Goal: Transaction & Acquisition: Purchase product/service

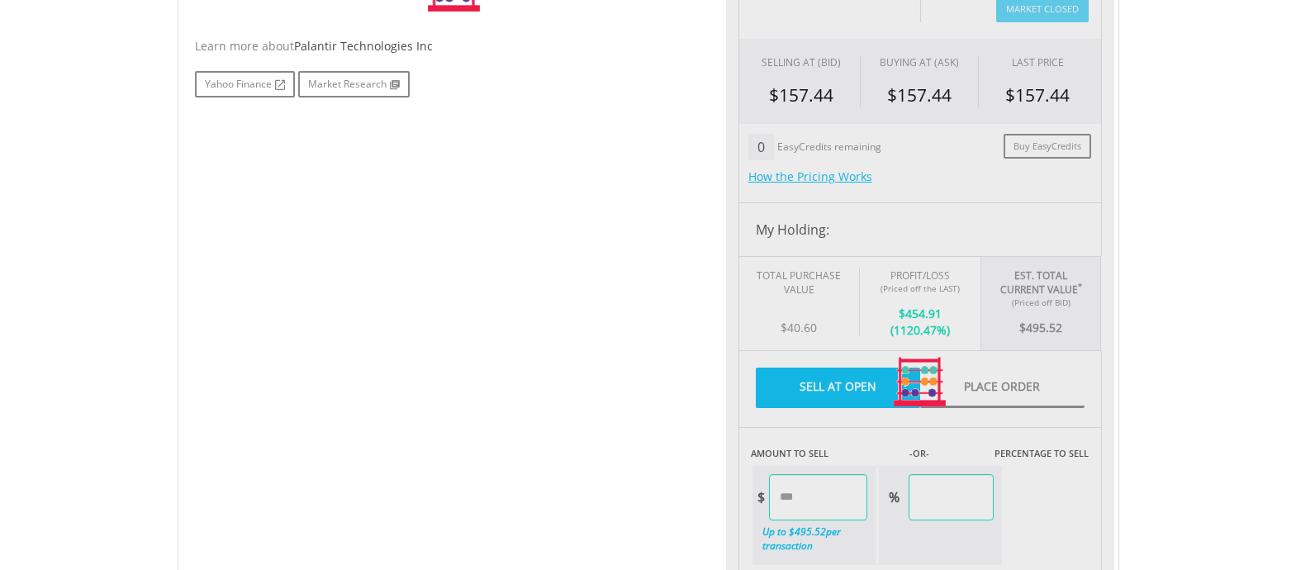
type input "******"
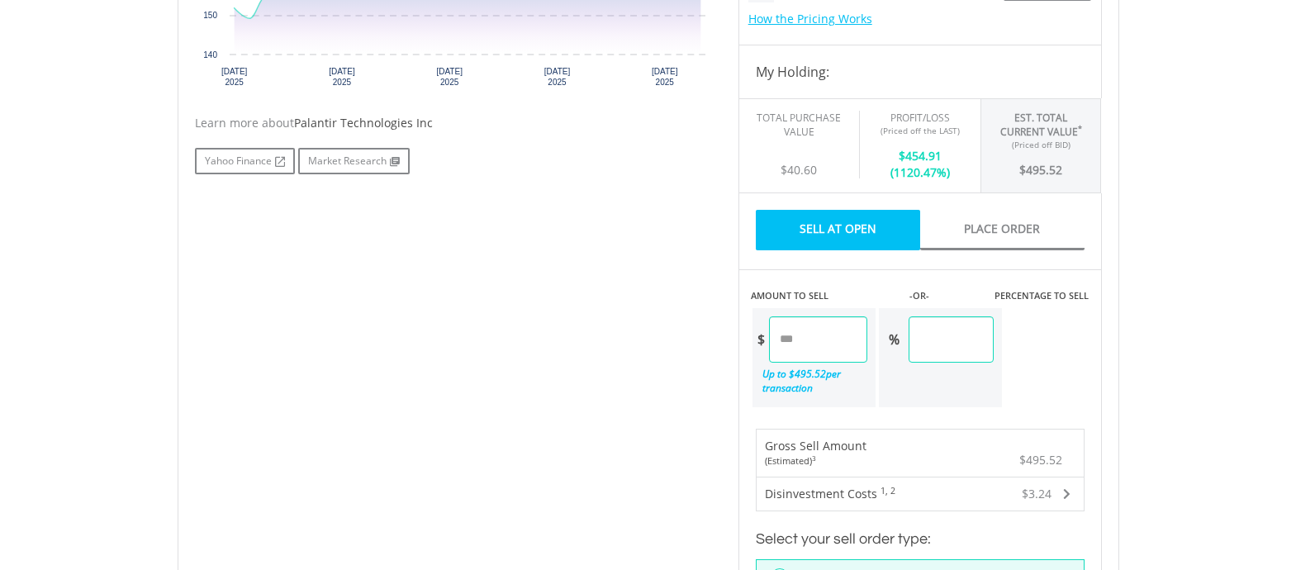
scroll to position [744, 0]
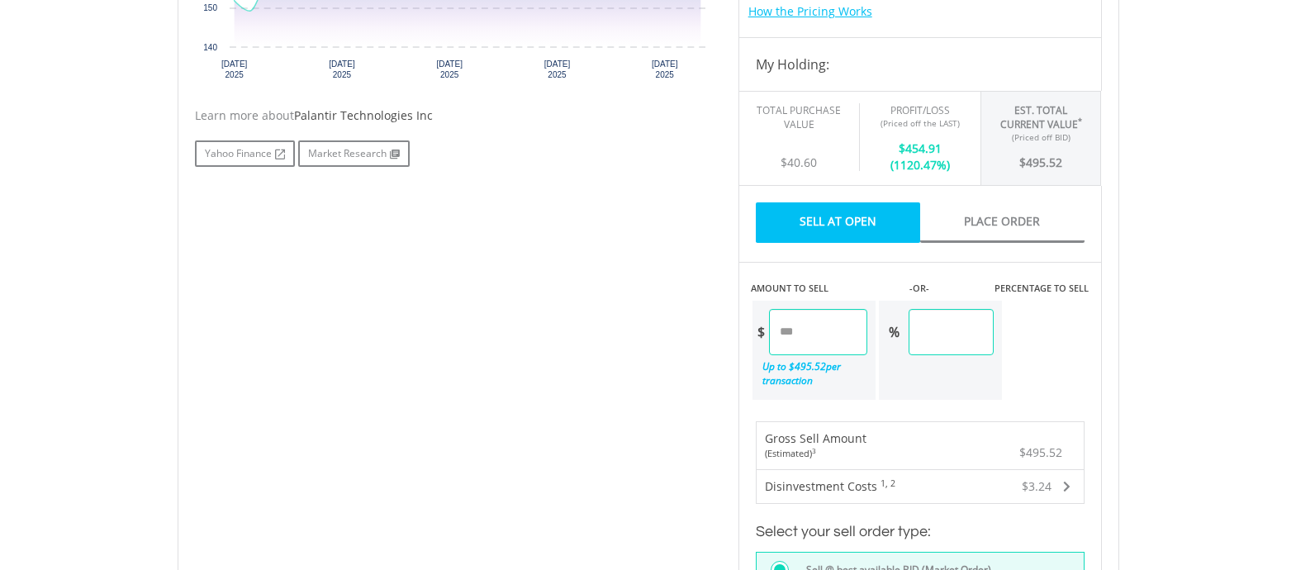
drag, startPoint x: 833, startPoint y: 330, endPoint x: 763, endPoint y: 330, distance: 70.2
click at [763, 330] on div "$ ******" at bounding box center [810, 332] width 115 height 46
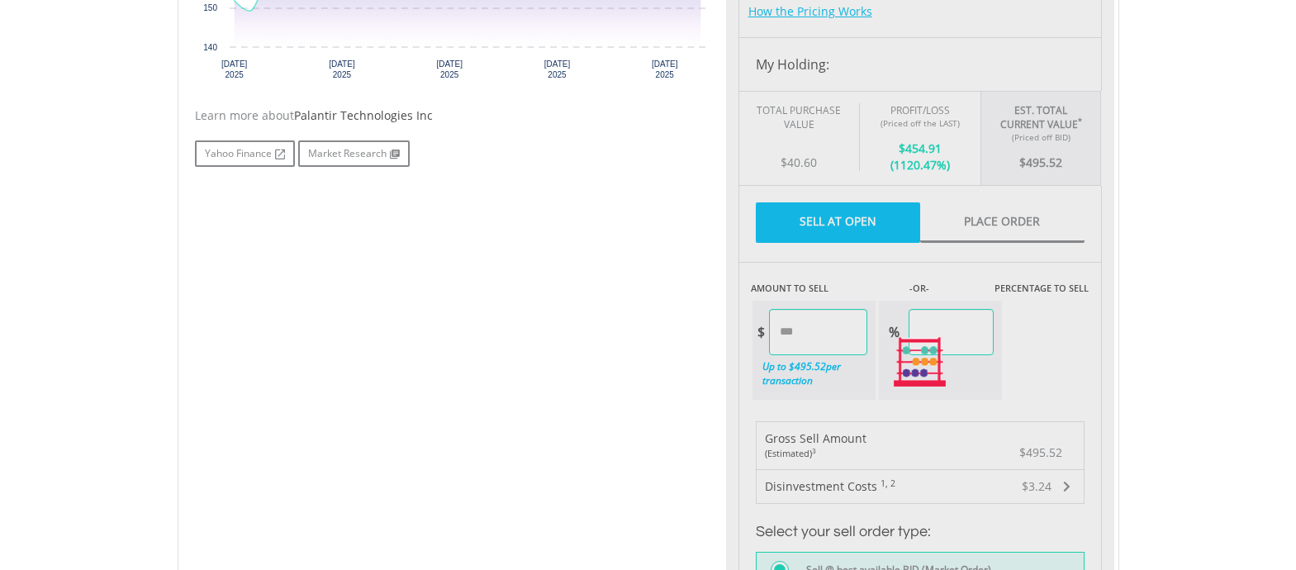
click at [585, 342] on div "No chart available. 1 MO CHANGE 3.77% DAILY CHANGE 0.00% 1M 3M 6M 1Y MAX Chart …" at bounding box center [649, 362] width 932 height 1149
type input "******"
type input "*****"
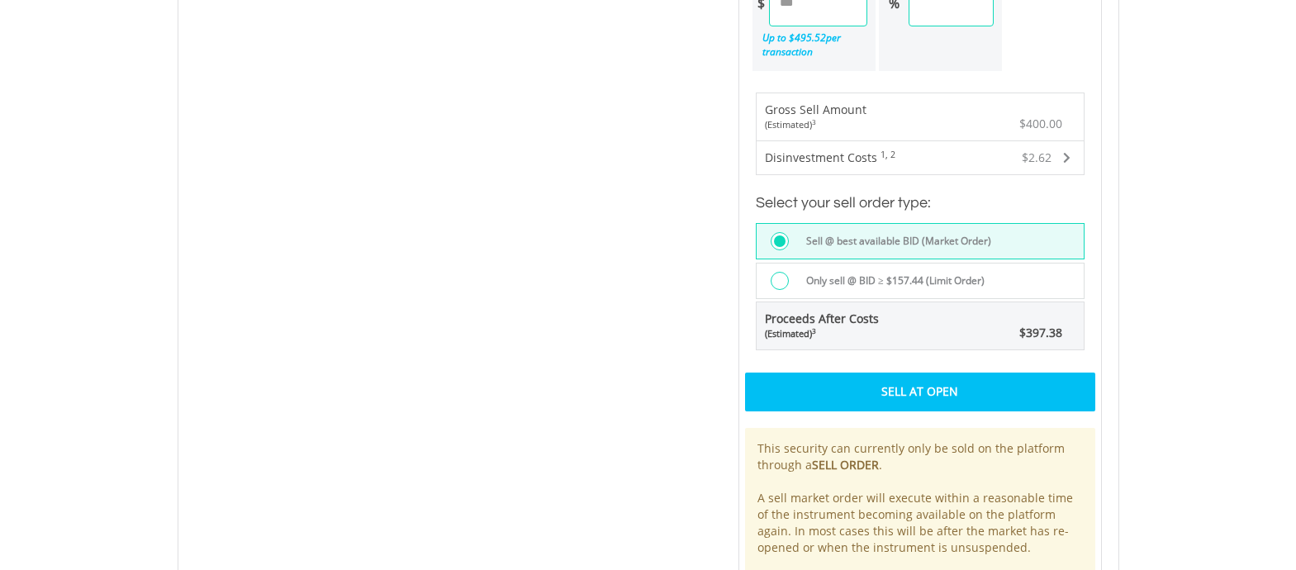
scroll to position [1074, 0]
click at [946, 388] on div "Sell At Open" at bounding box center [920, 390] width 350 height 38
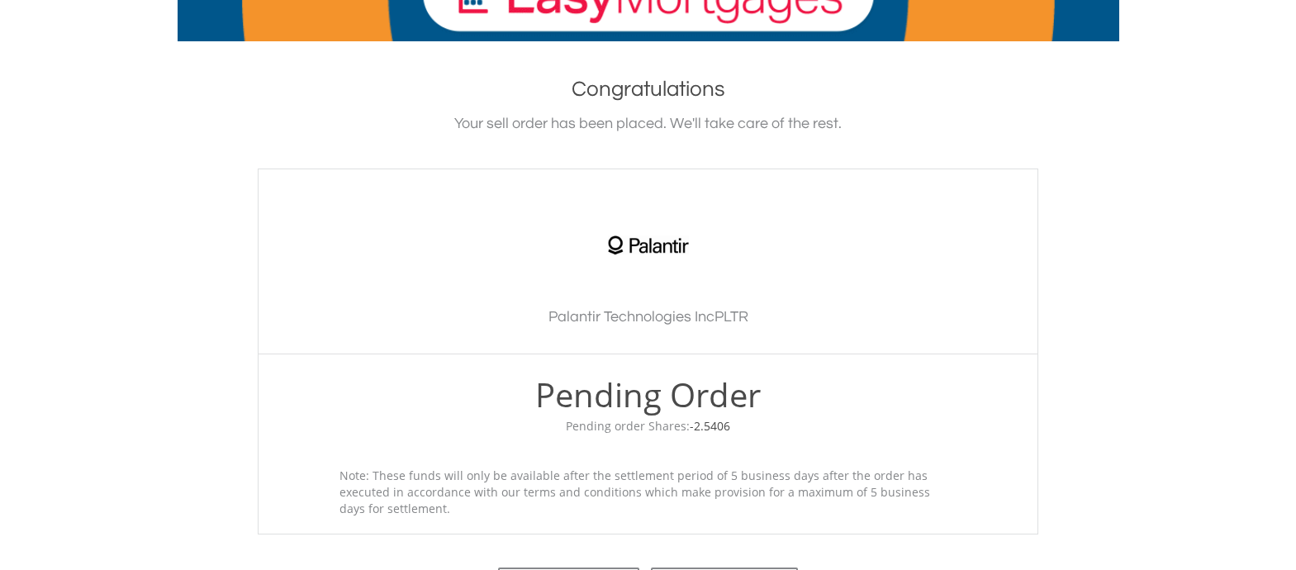
scroll to position [496, 0]
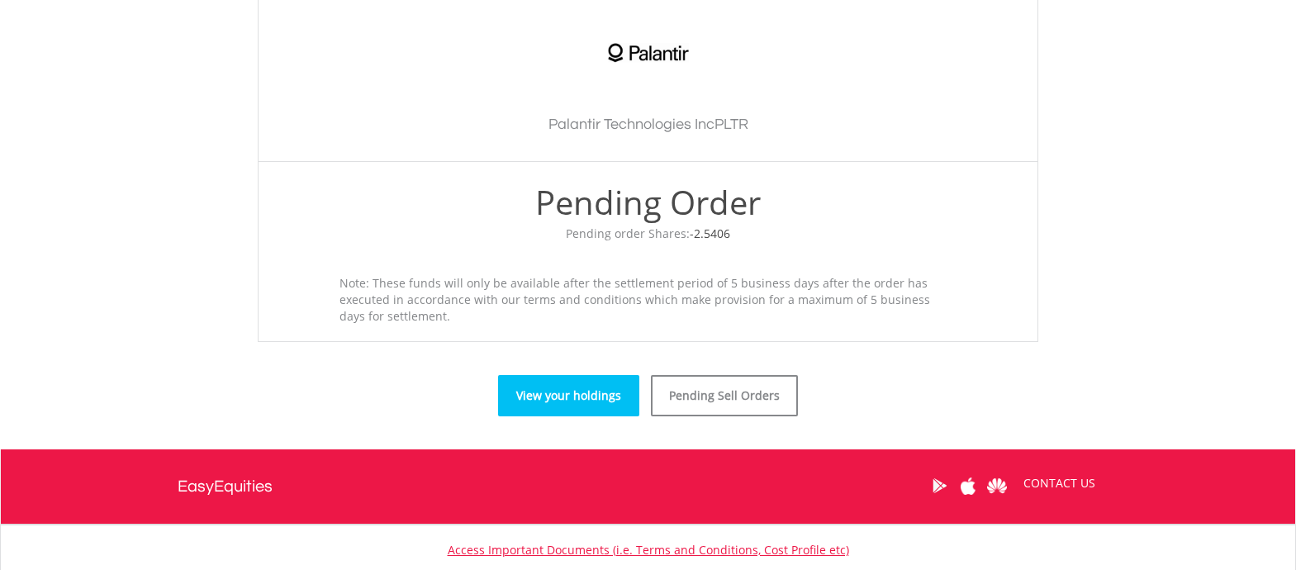
click at [565, 396] on link "View your holdings" at bounding box center [568, 395] width 141 height 41
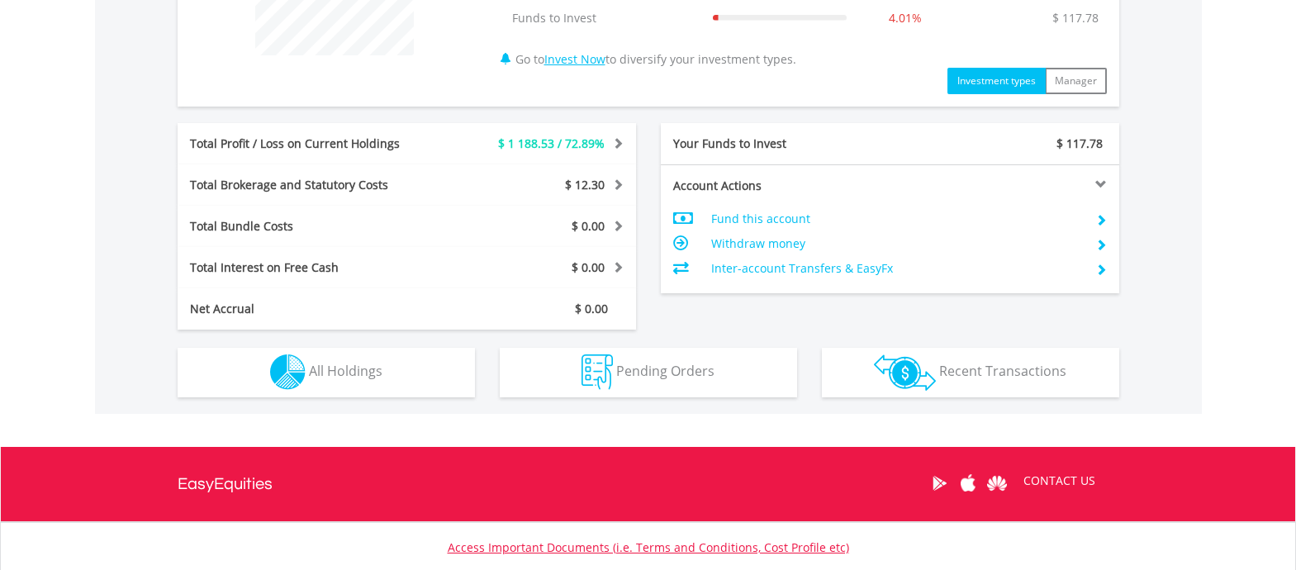
scroll to position [861, 0]
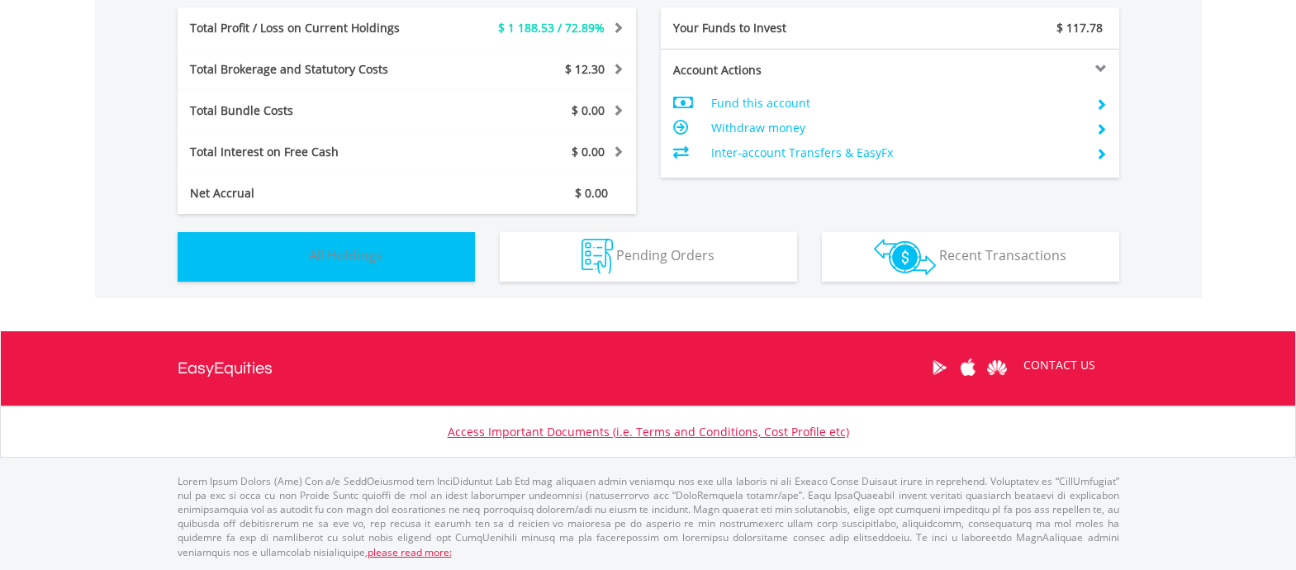
click at [402, 254] on button "Holdings All Holdings" at bounding box center [326, 257] width 297 height 50
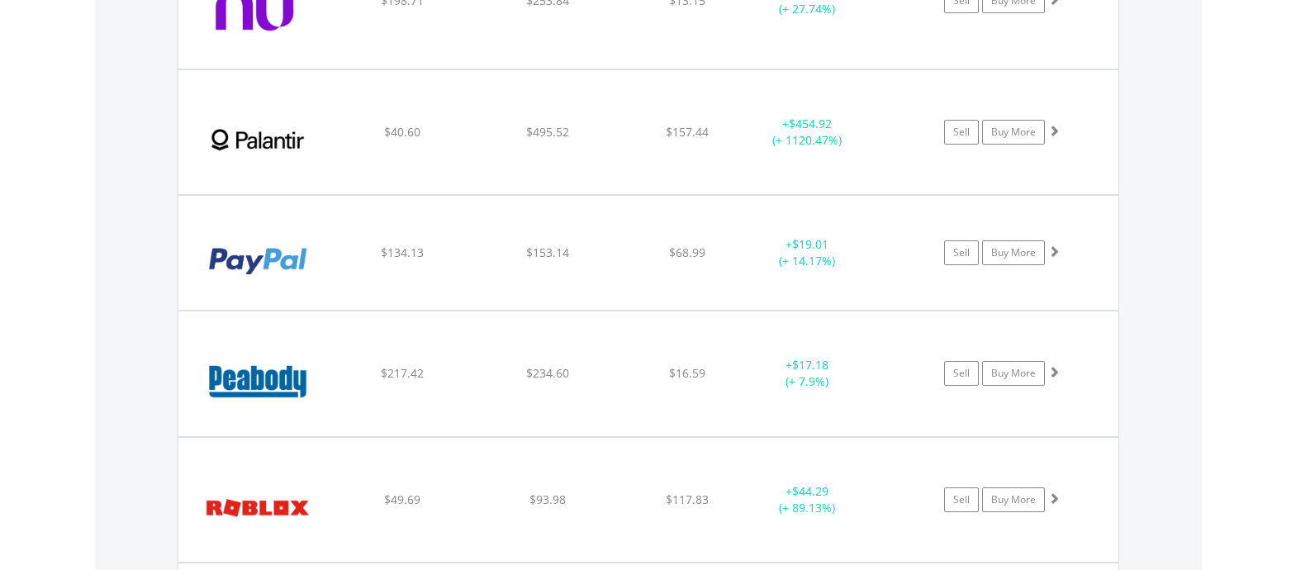
scroll to position [1853, 0]
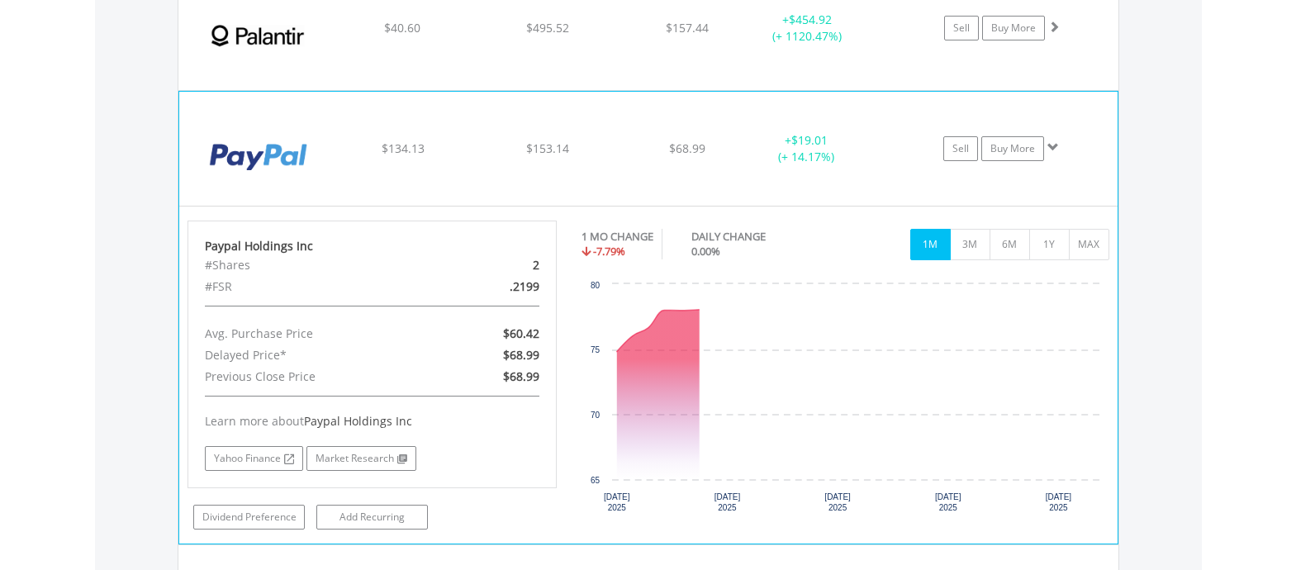
scroll to position [2018, 0]
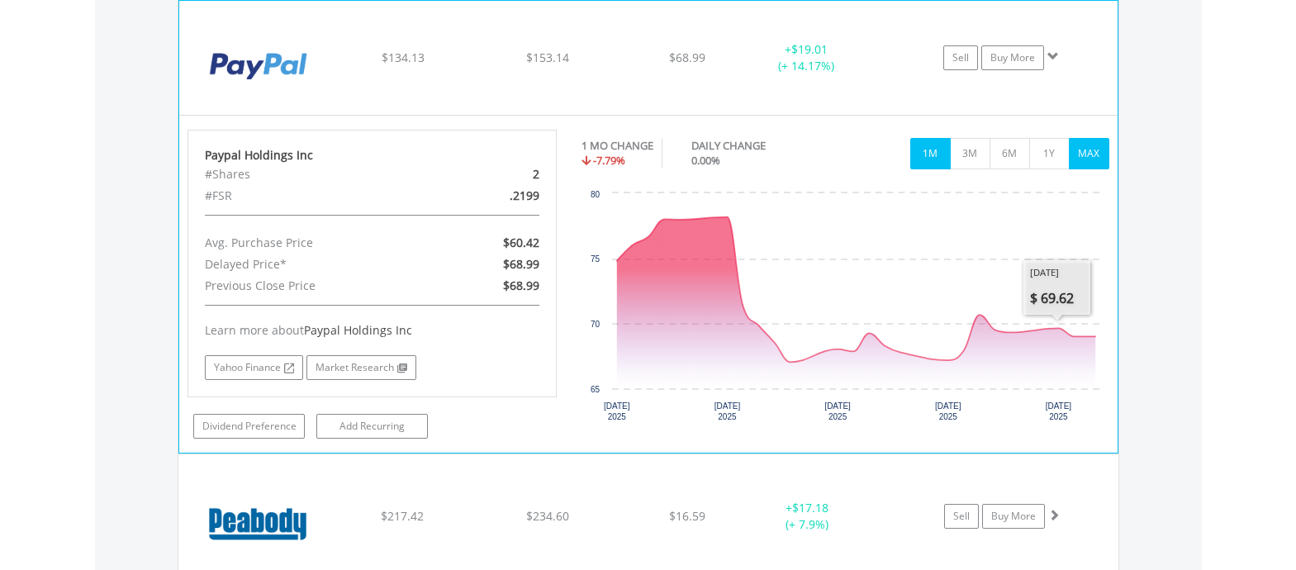
click at [1100, 152] on button "MAX" at bounding box center [1089, 153] width 40 height 31
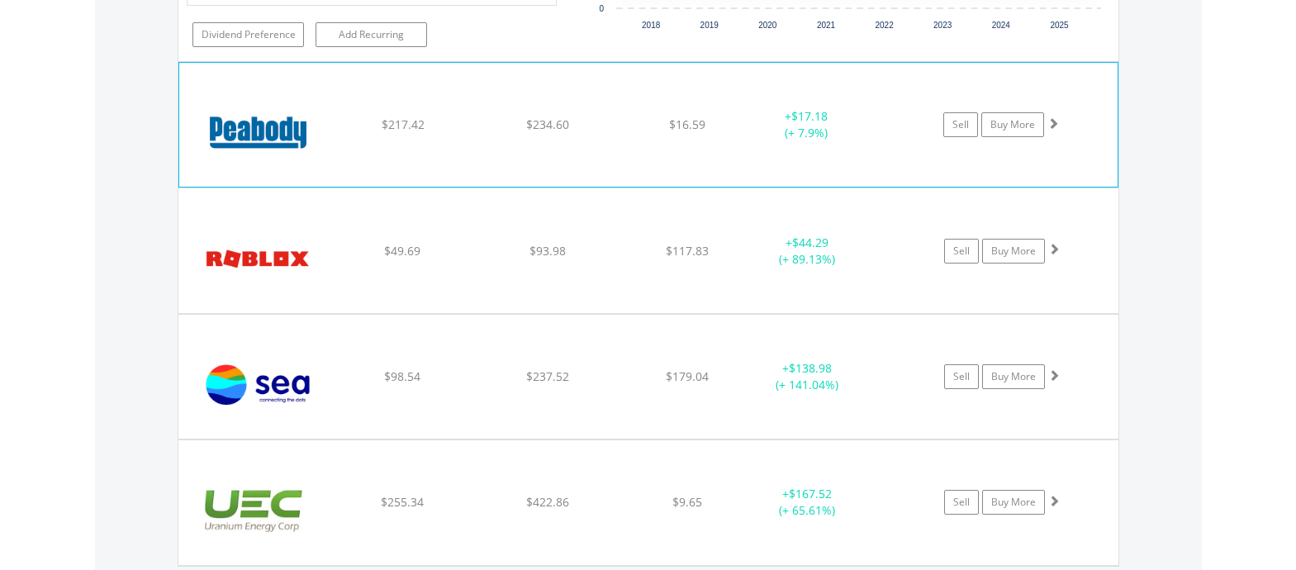
scroll to position [2514, 0]
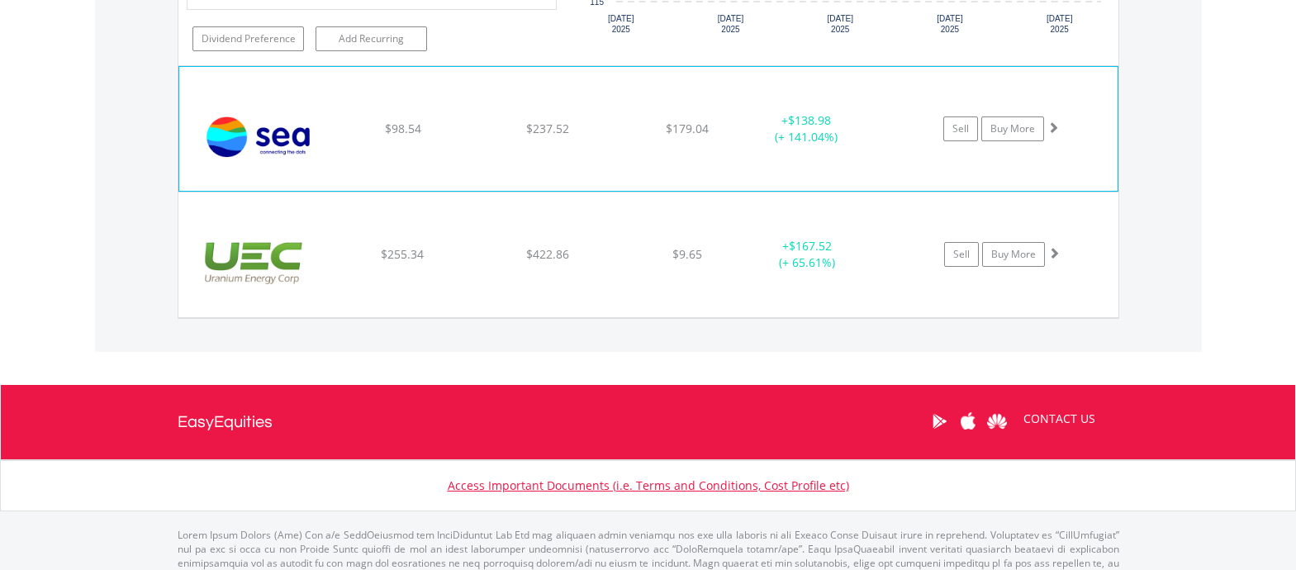
scroll to position [2966, 0]
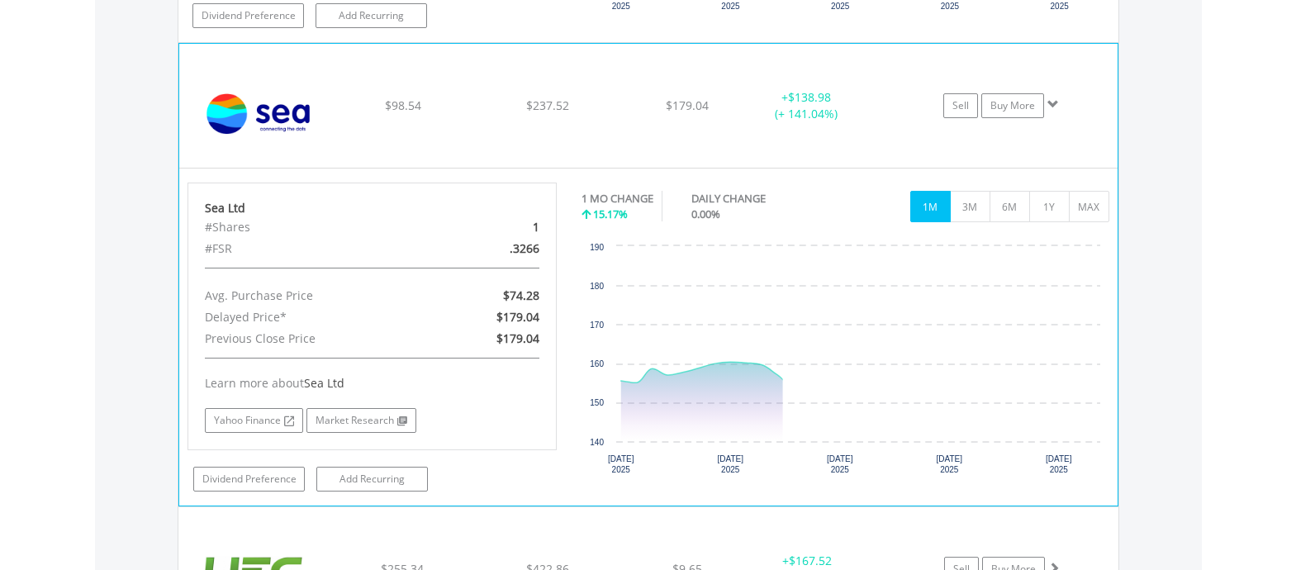
scroll to position [3048, 0]
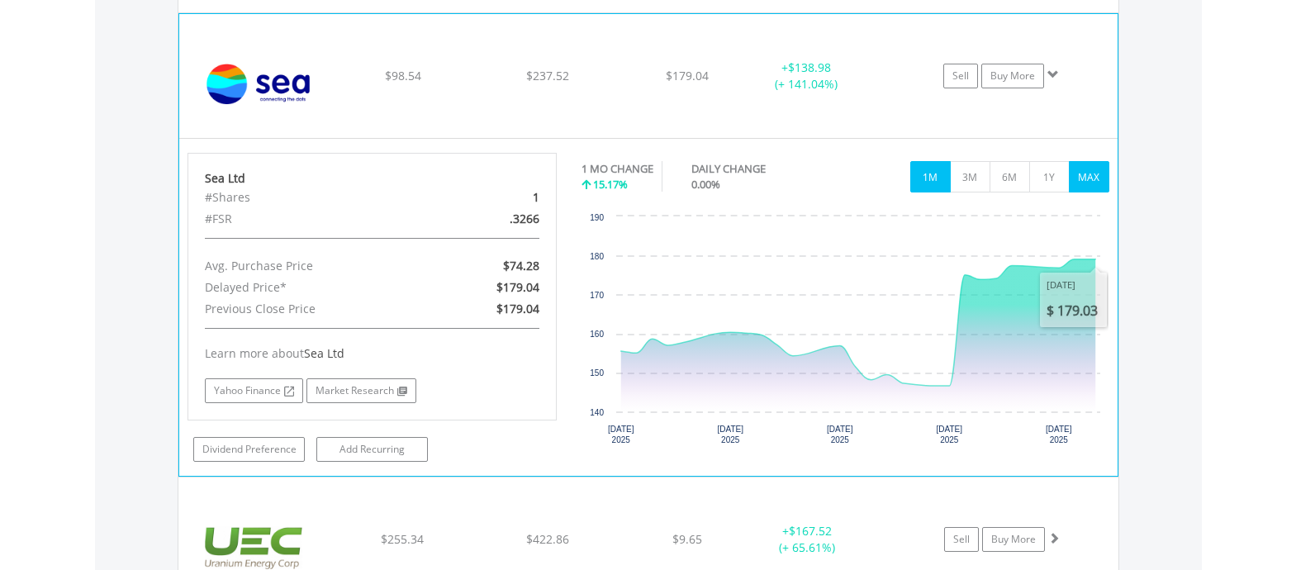
click at [1087, 173] on button "MAX" at bounding box center [1089, 176] width 40 height 31
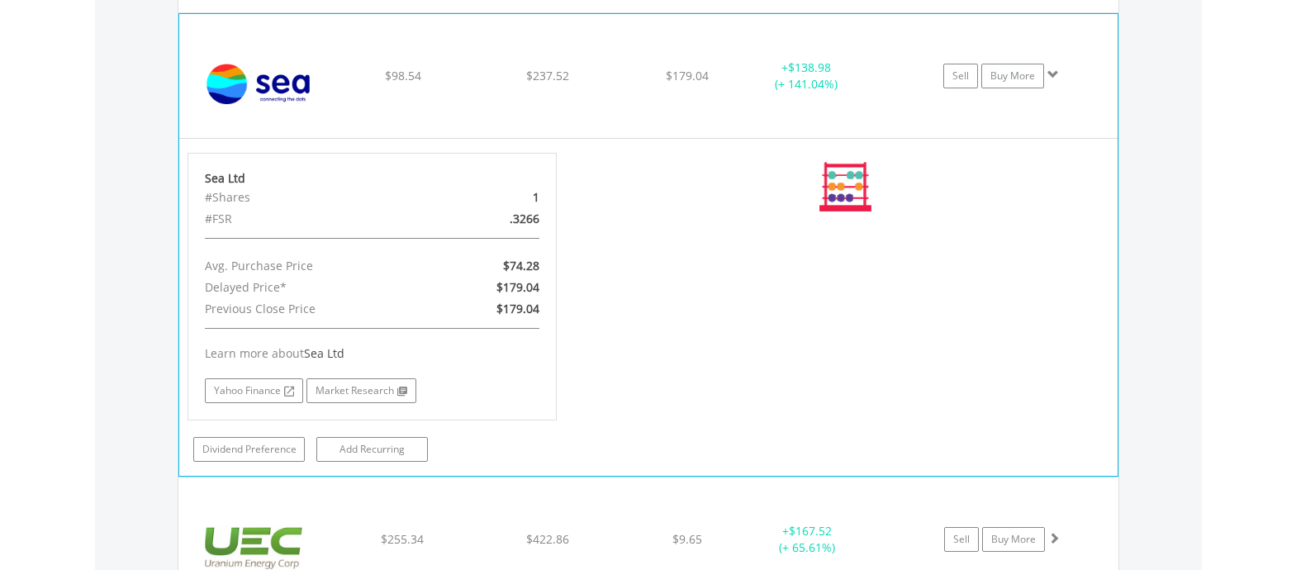
click at [1087, 173] on div "No chart available. 1 MO CHANGE 15.17% DAILY CHANGE 0.00% 1M 3M 6M 1Y MAX Chart…" at bounding box center [846, 187] width 528 height 69
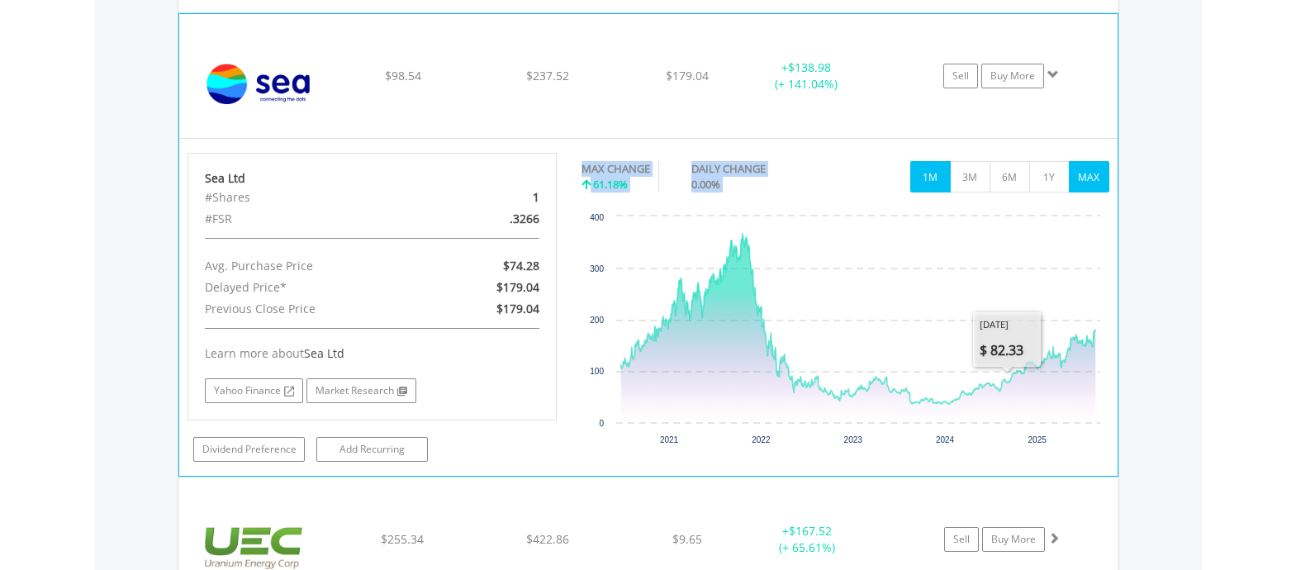
click at [938, 172] on button "1M" at bounding box center [930, 176] width 40 height 31
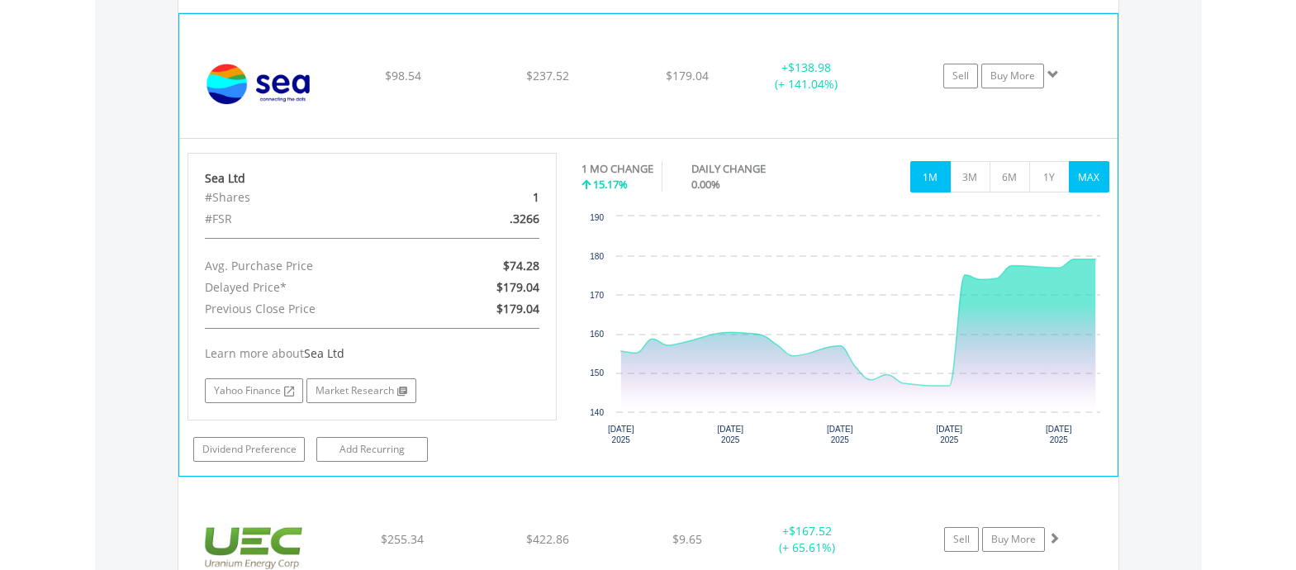
click at [1079, 177] on button "MAX" at bounding box center [1089, 176] width 40 height 31
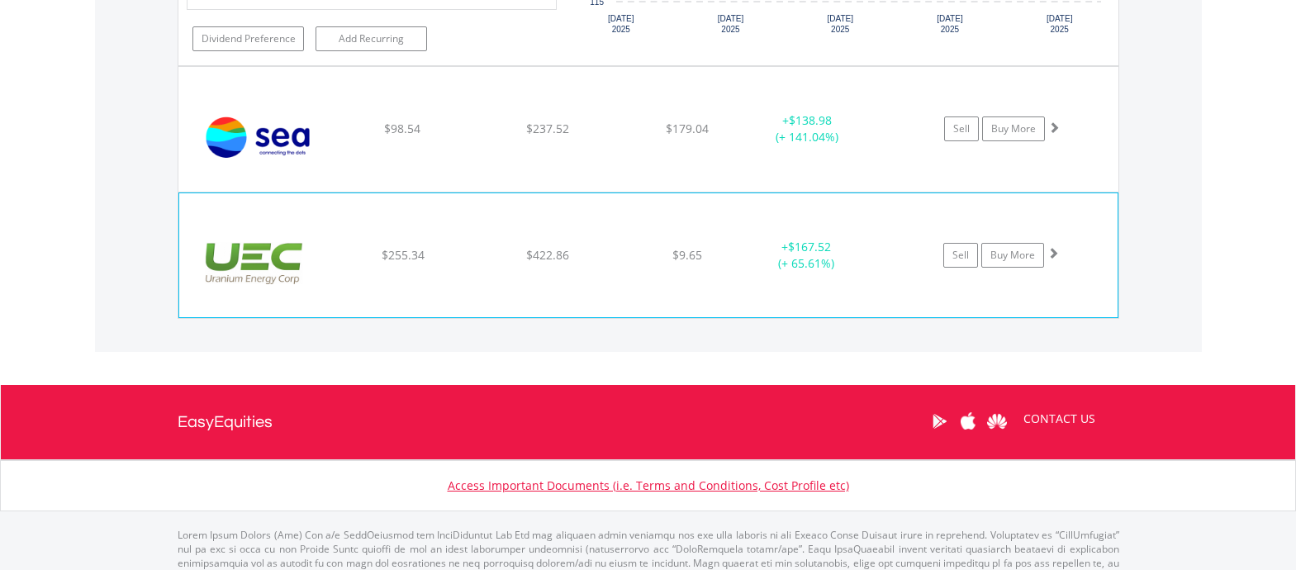
scroll to position [2966, 0]
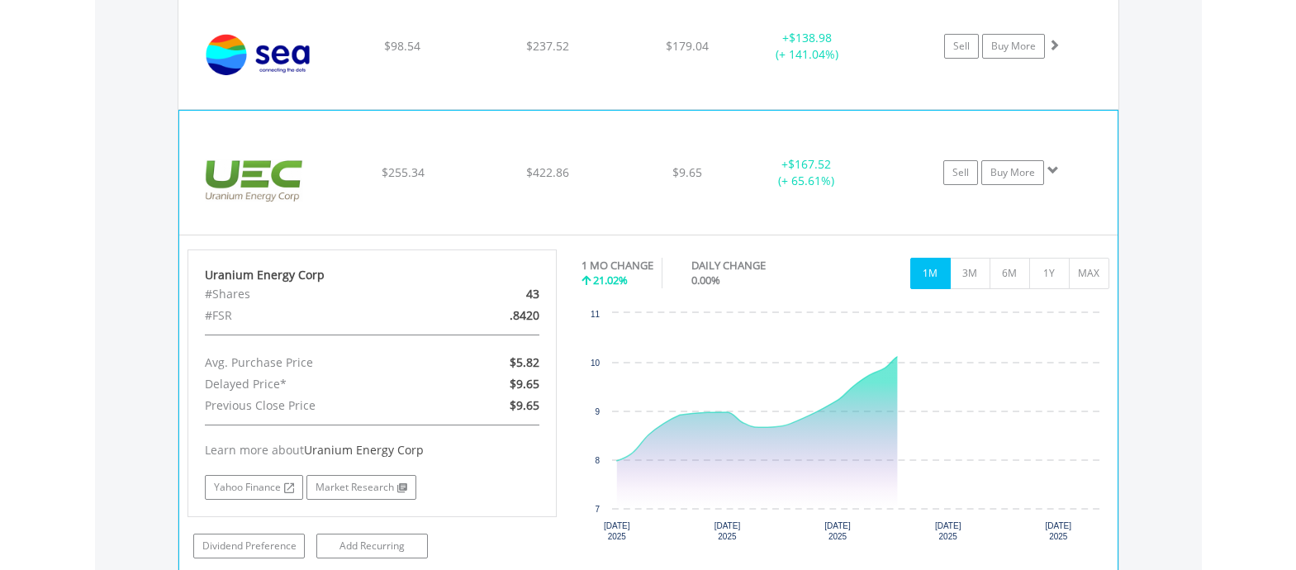
scroll to position [3131, 0]
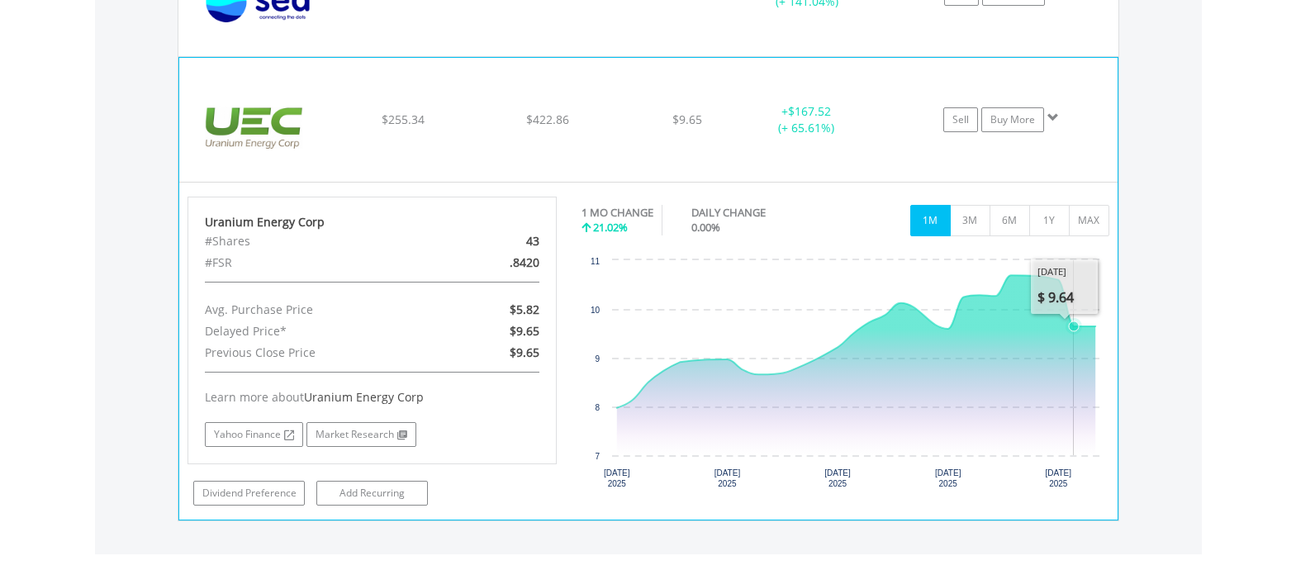
click at [1100, 245] on div "1 MO CHANGE 21.02% DAILY CHANGE 0.00% 1M 3M 6M 1Y MAX" at bounding box center [846, 224] width 528 height 55
click at [1091, 230] on button "MAX" at bounding box center [1089, 220] width 40 height 31
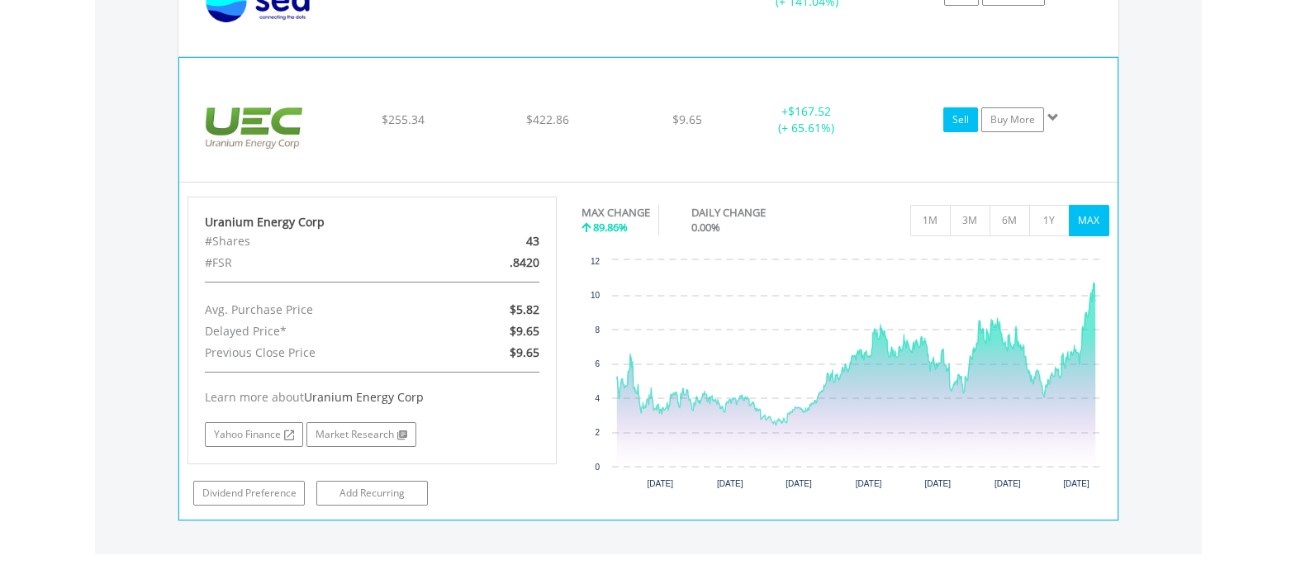
click at [956, 125] on link "Sell" at bounding box center [960, 119] width 35 height 25
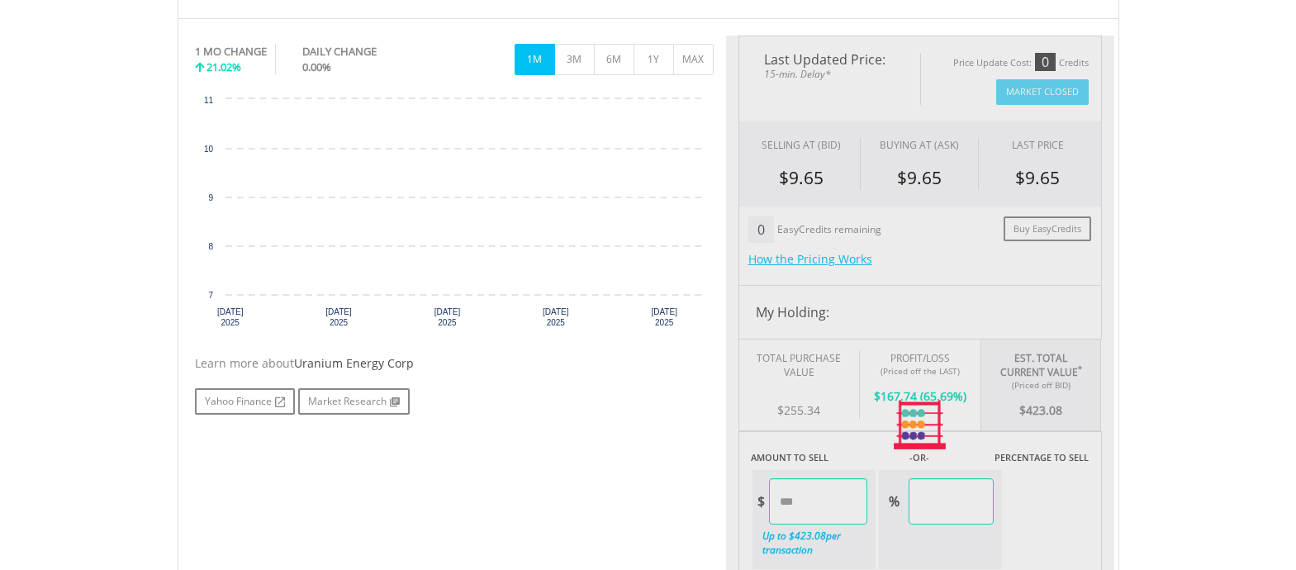
scroll to position [661, 0]
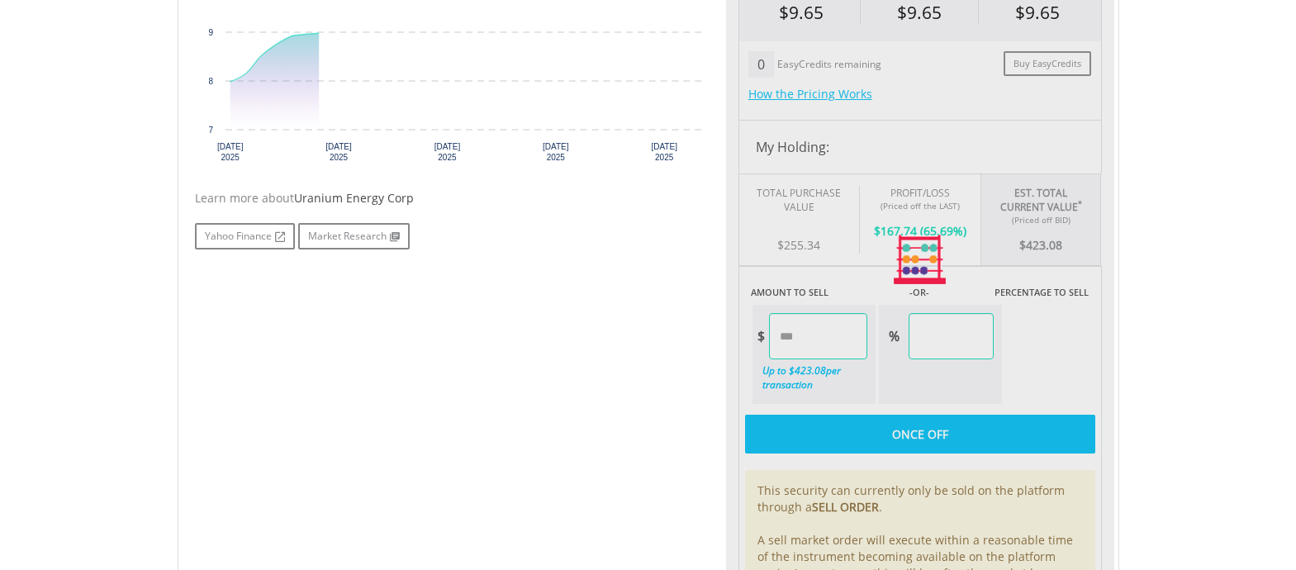
type input "******"
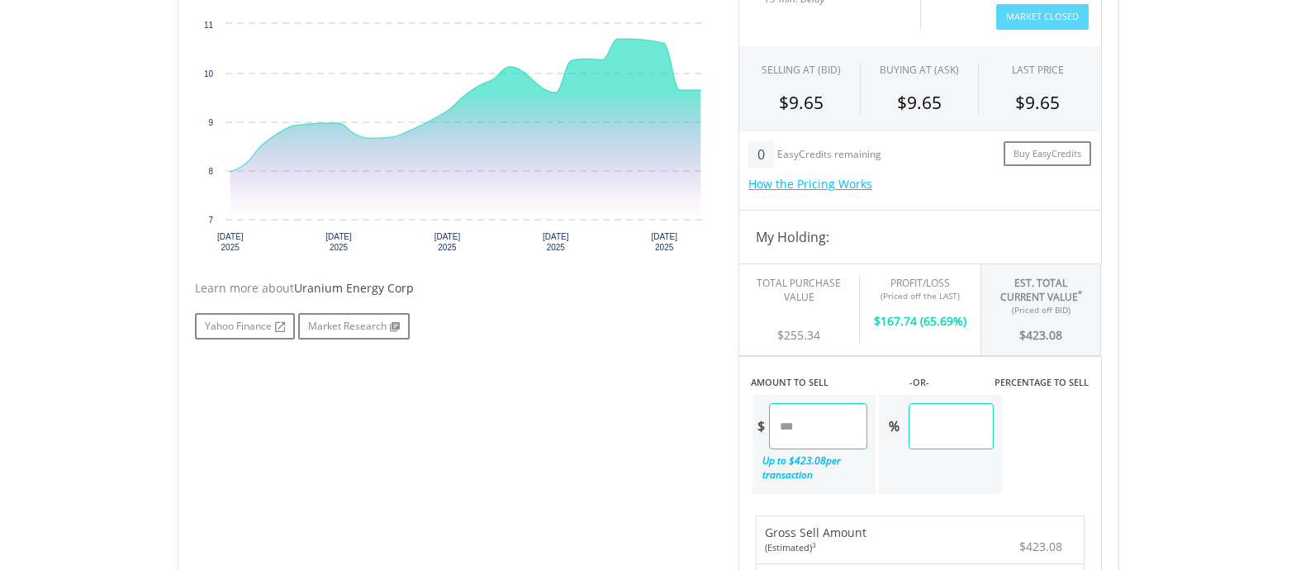
scroll to position [578, 0]
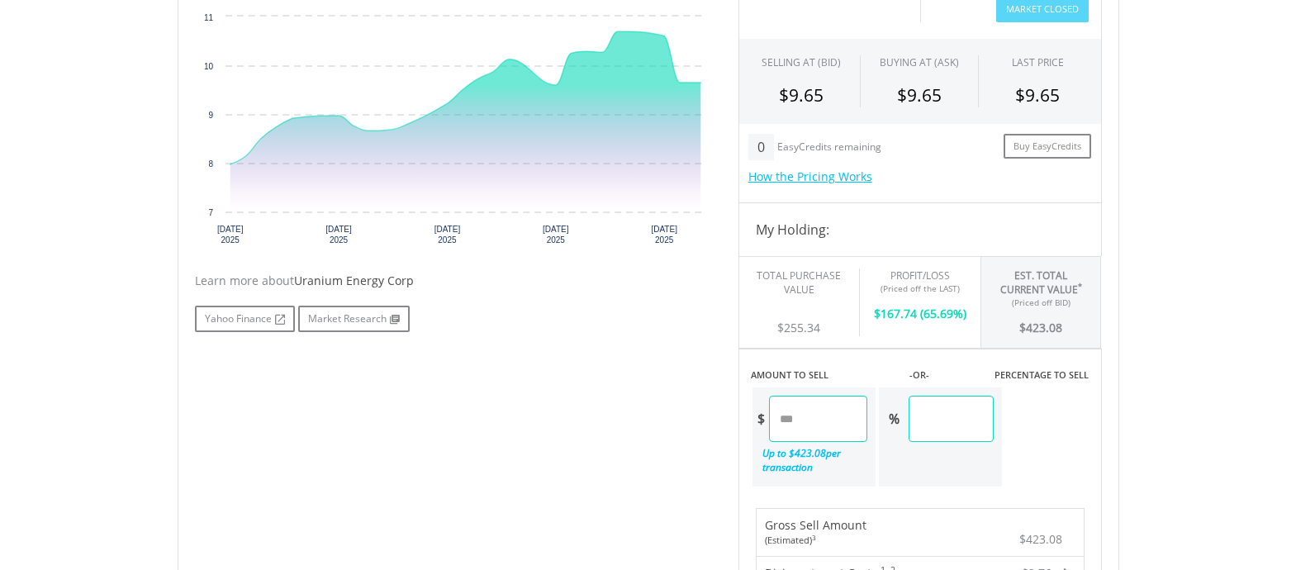
drag, startPoint x: 990, startPoint y: 409, endPoint x: 869, endPoint y: 398, distance: 121.1
click at [869, 398] on div "$ ****** Up to $ 423.08 per transaction % ******" at bounding box center [877, 437] width 253 height 102
type input "**"
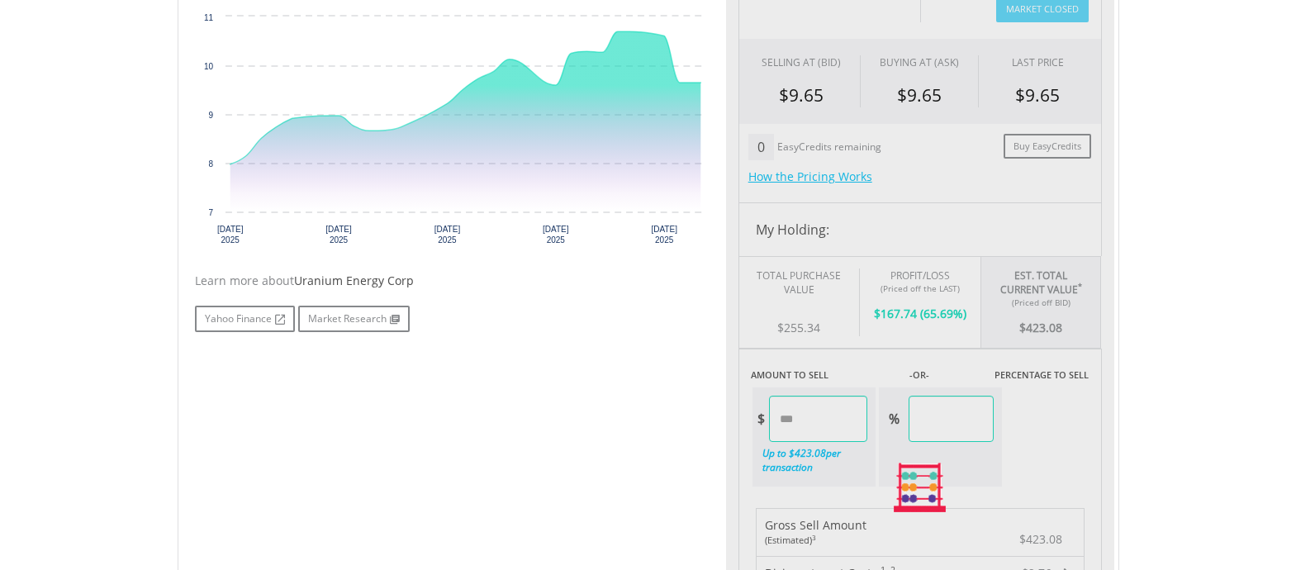
click at [1109, 439] on div "Last Updated Price: 15-min. Delay* Price Update Cost: 0 Credits Market Closed S…" at bounding box center [920, 488] width 388 height 1071
type input "******"
type input "*****"
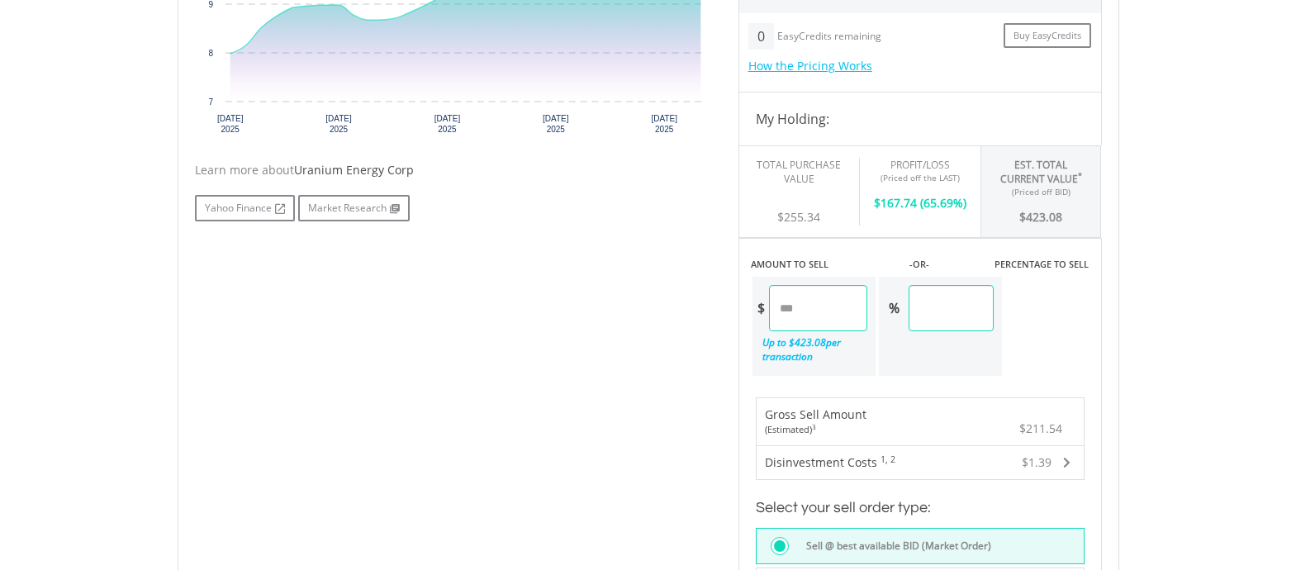
scroll to position [330, 0]
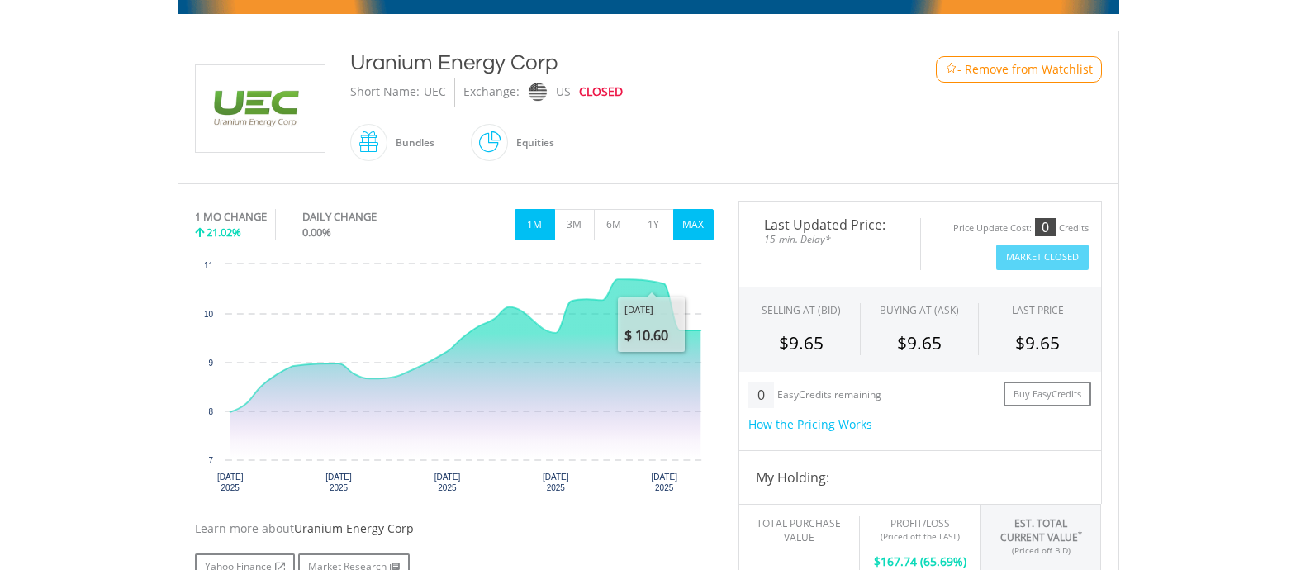
click at [695, 227] on button "MAX" at bounding box center [693, 224] width 40 height 31
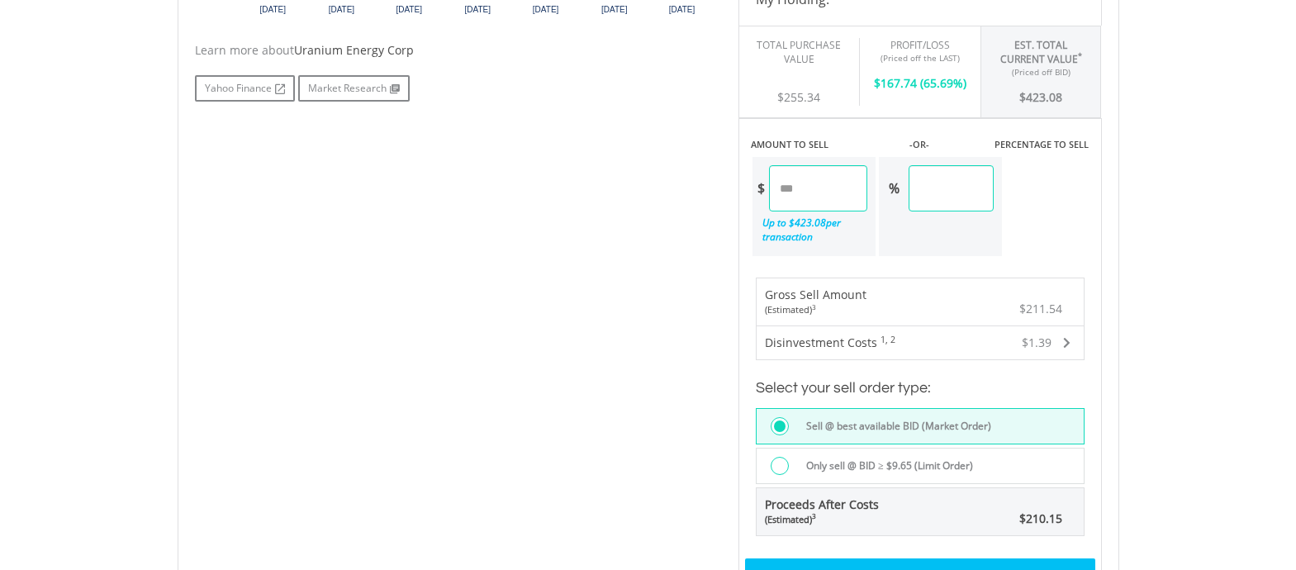
scroll to position [909, 0]
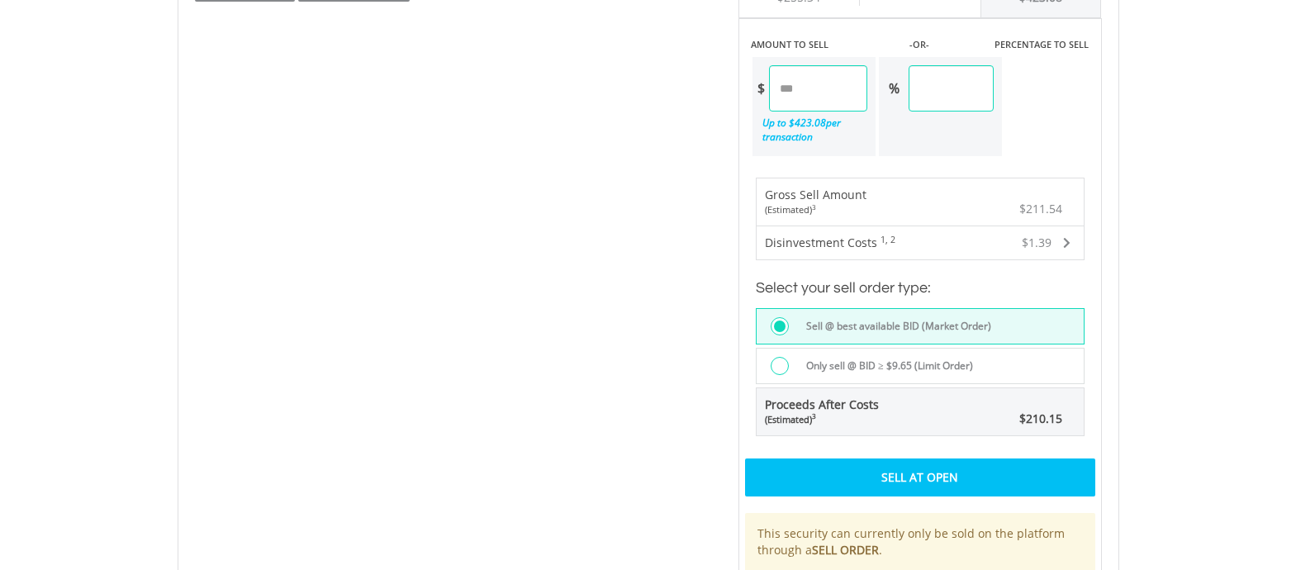
click at [887, 480] on div "Sell At Open" at bounding box center [920, 478] width 350 height 38
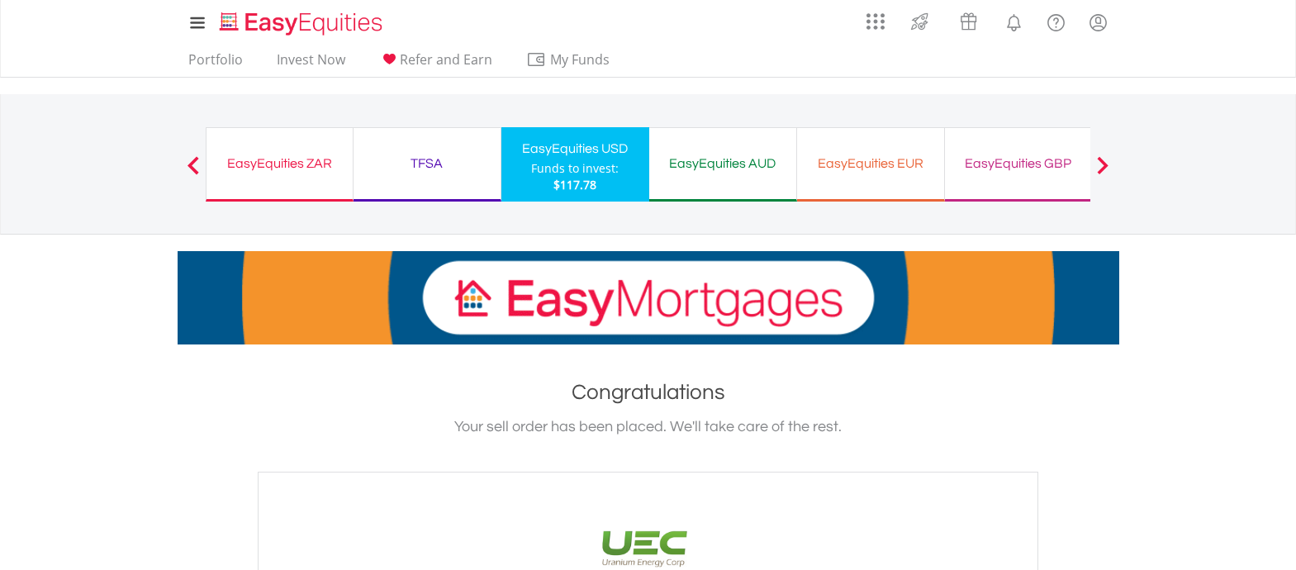
click at [577, 154] on div "EasyEquities USD" at bounding box center [575, 148] width 128 height 23
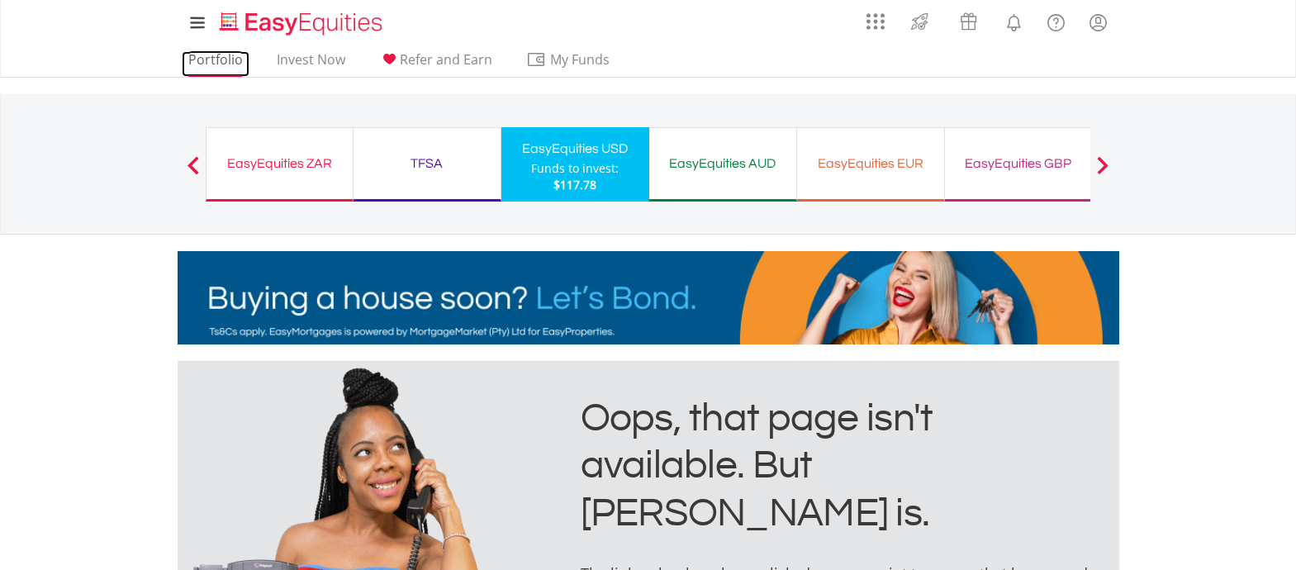
click at [214, 66] on link "Portfolio" at bounding box center [216, 64] width 68 height 26
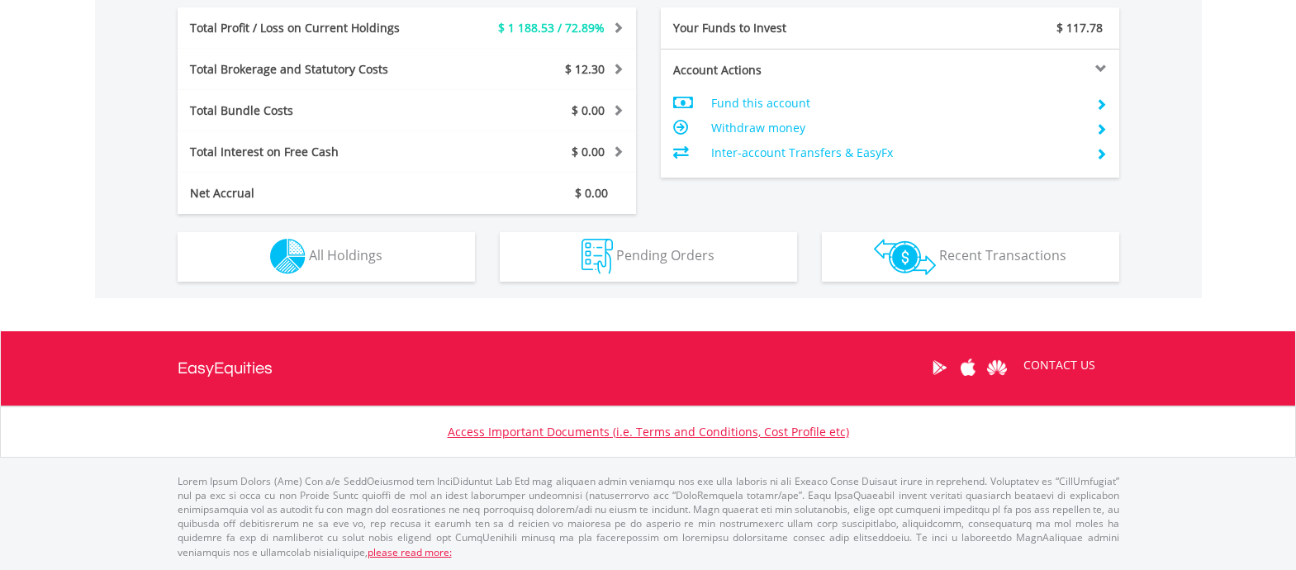
scroll to position [159, 314]
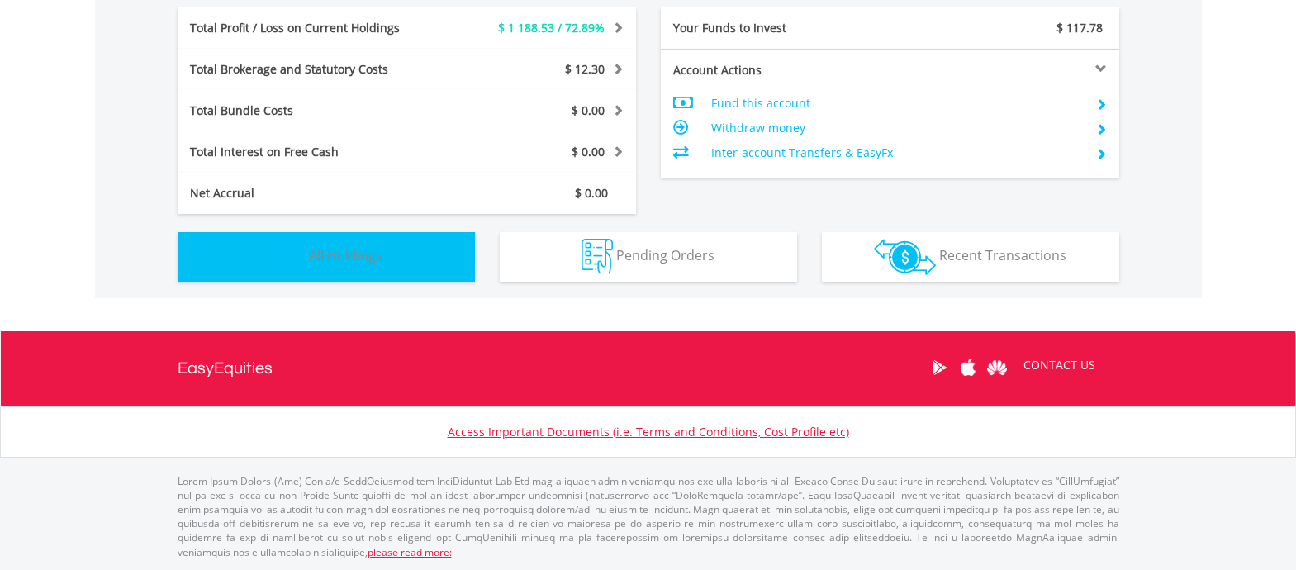
click at [389, 263] on button "Holdings All Holdings" at bounding box center [326, 257] width 297 height 50
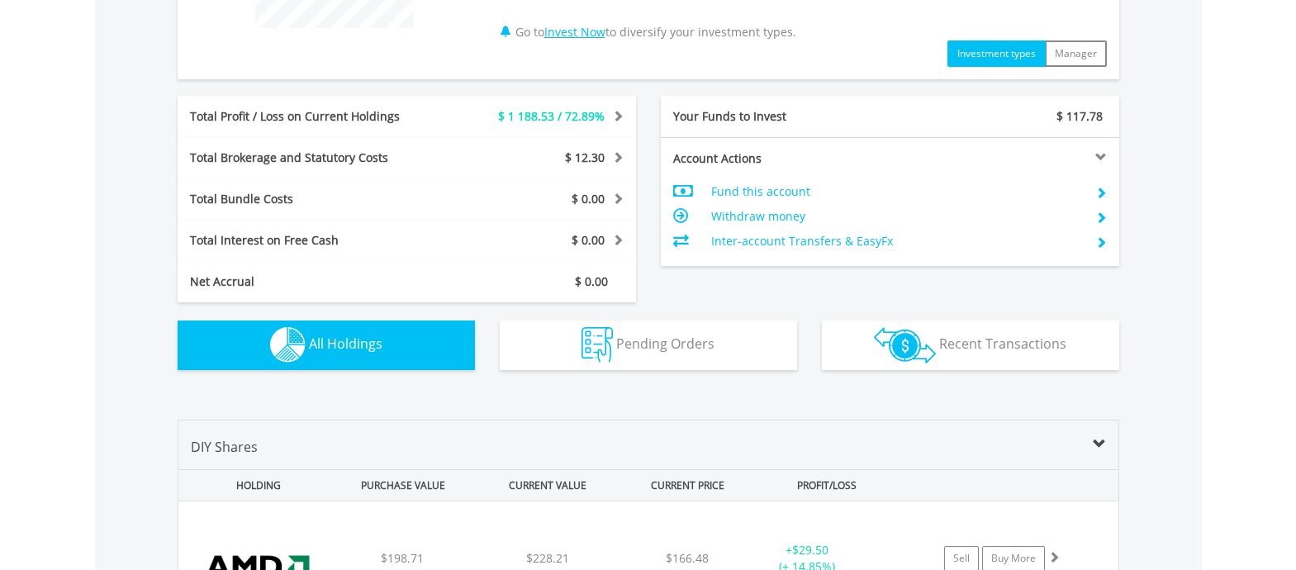
scroll to position [614, 0]
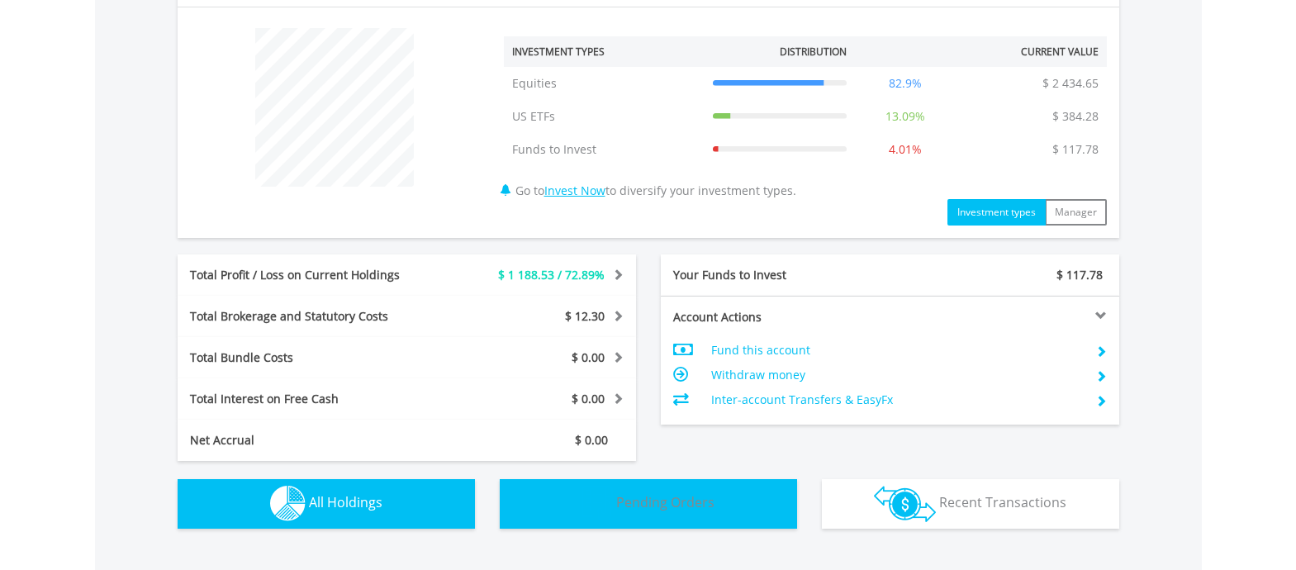
click at [668, 497] on span "Pending Orders" at bounding box center [665, 502] width 98 height 18
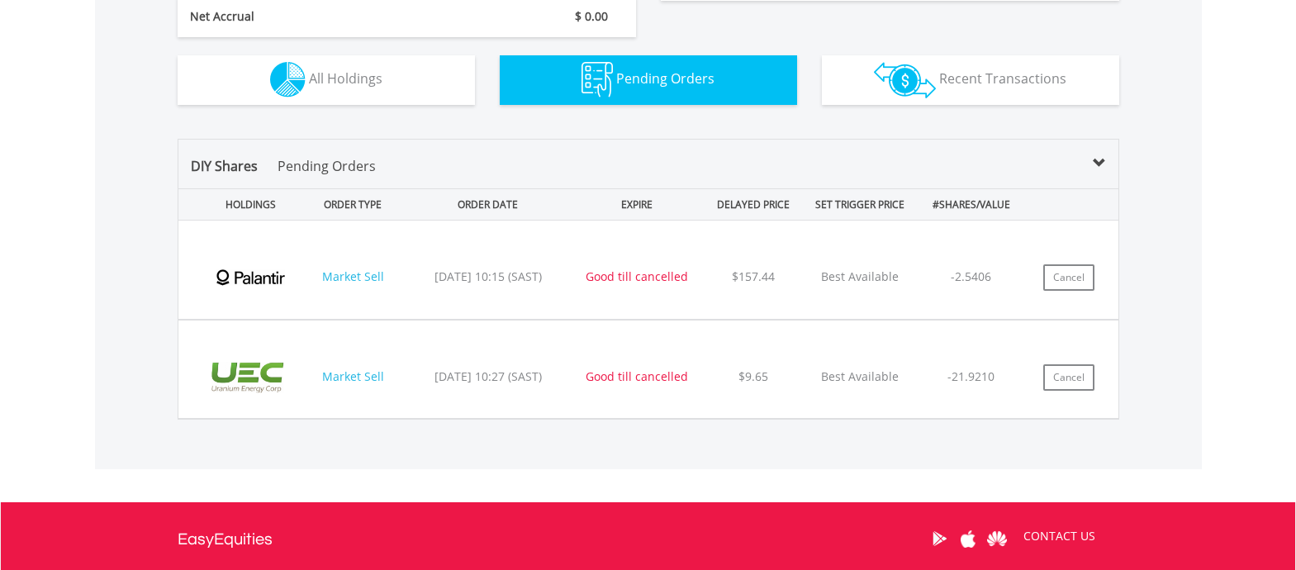
scroll to position [796, 0]
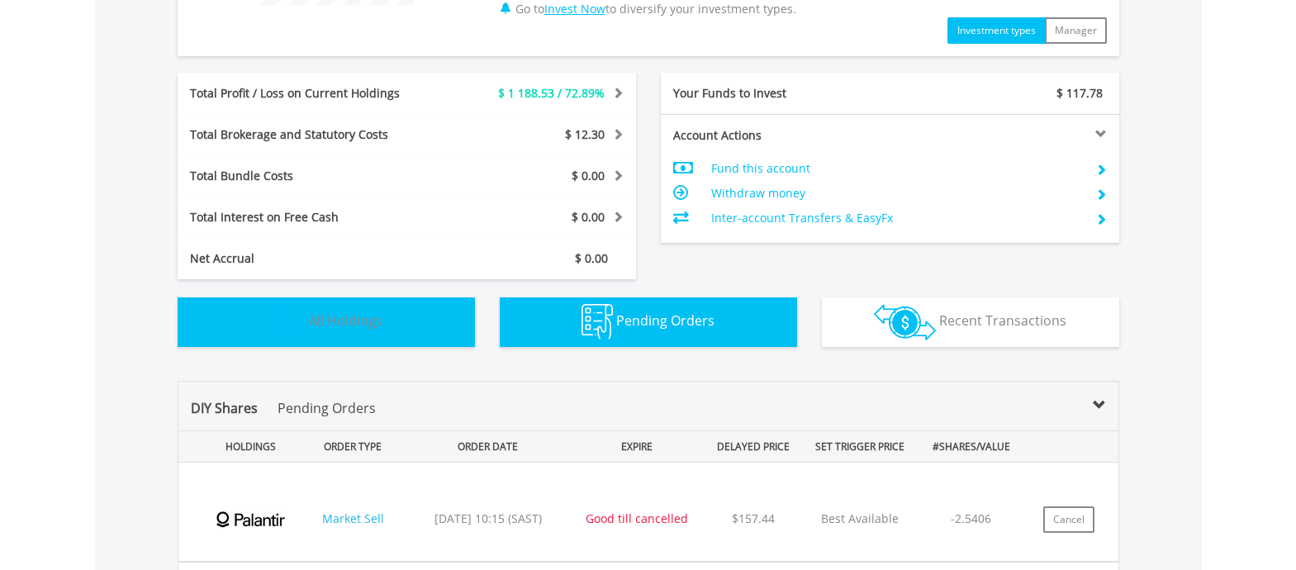
click at [329, 338] on button "Holdings All Holdings" at bounding box center [326, 322] width 297 height 50
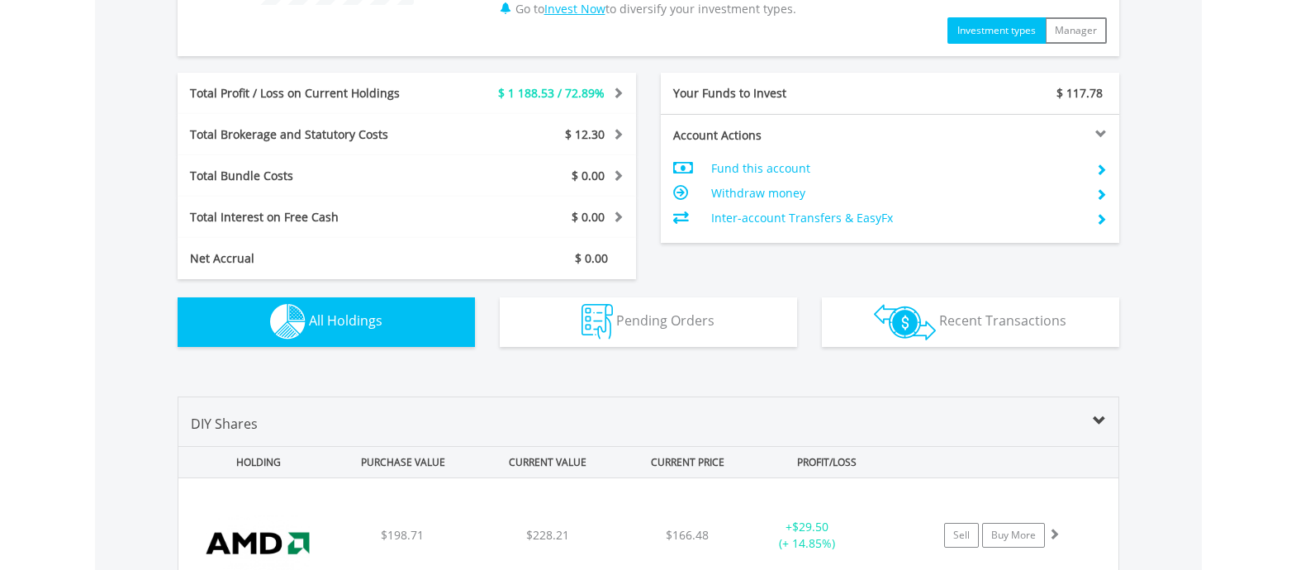
scroll to position [1291, 0]
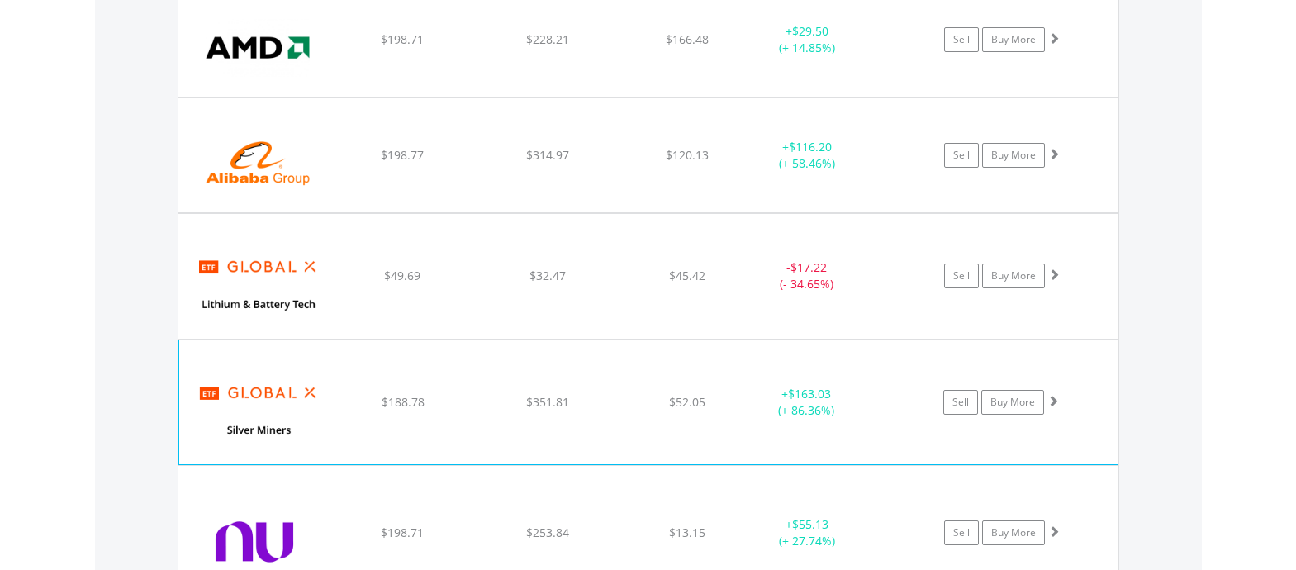
click at [449, 97] on div "﻿ Global X Silver Miners ETF $188.78 $351.81 $52.05 + $163.03 (+ 86.36%) Sell B…" at bounding box center [648, 40] width 940 height 114
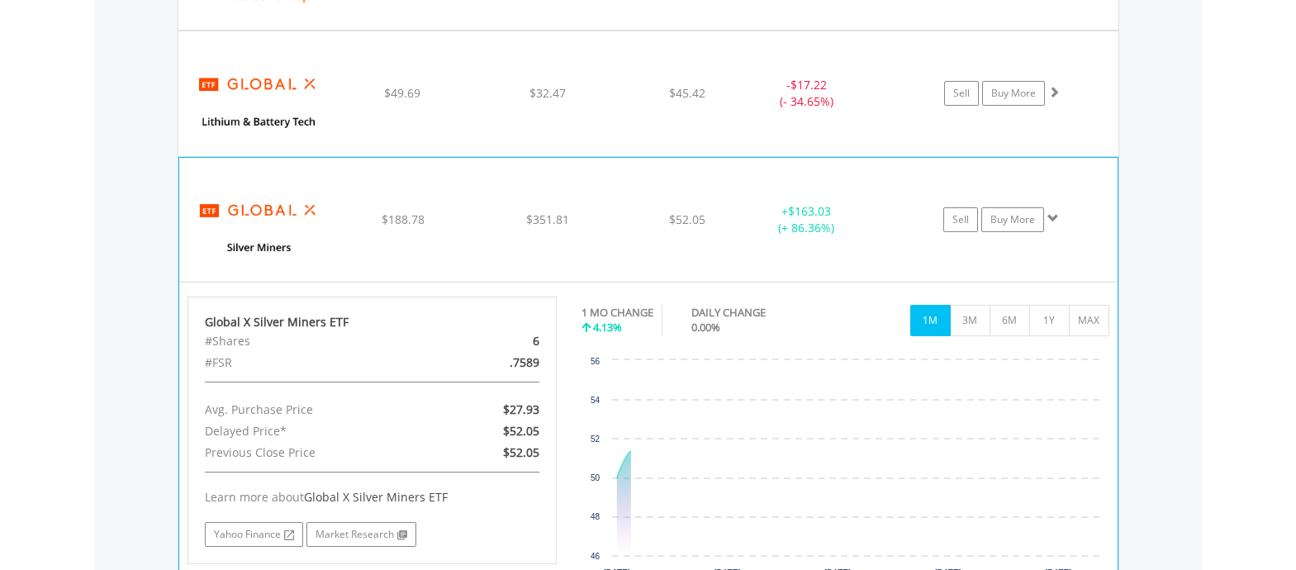
scroll to position [1539, 0]
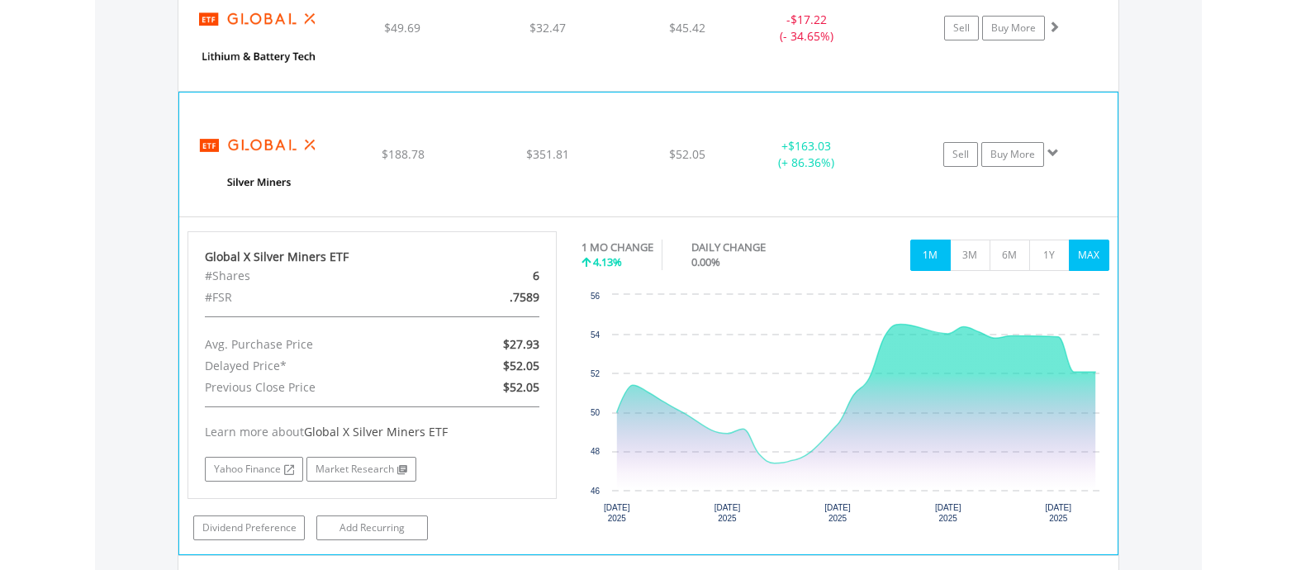
click at [1087, 261] on button "MAX" at bounding box center [1089, 255] width 40 height 31
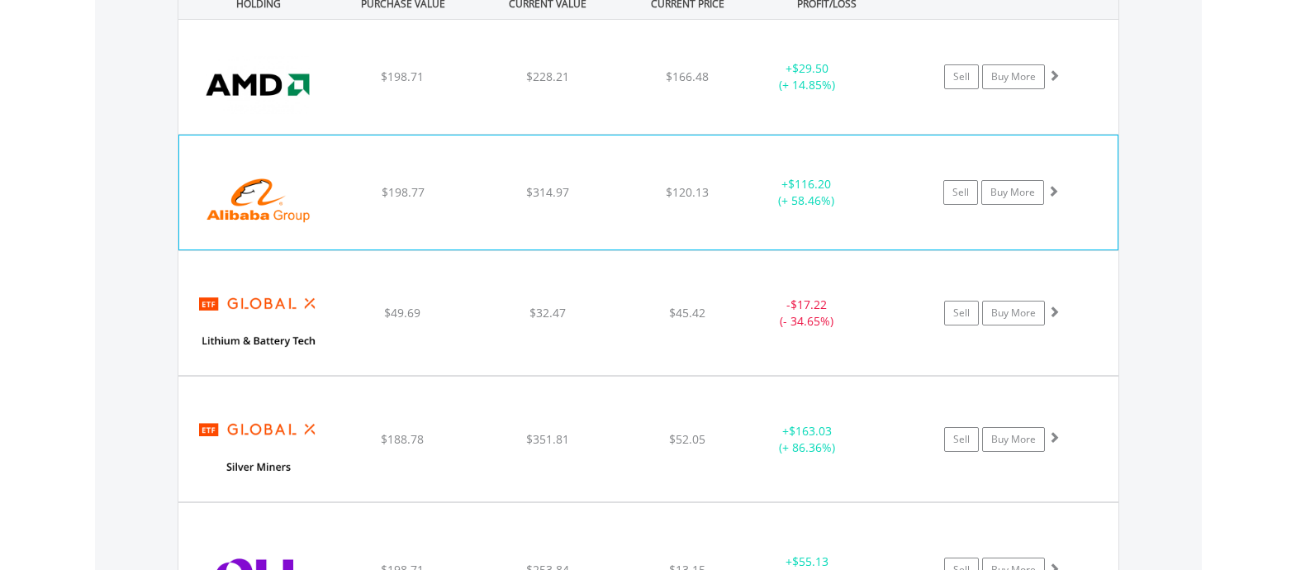
scroll to position [1291, 0]
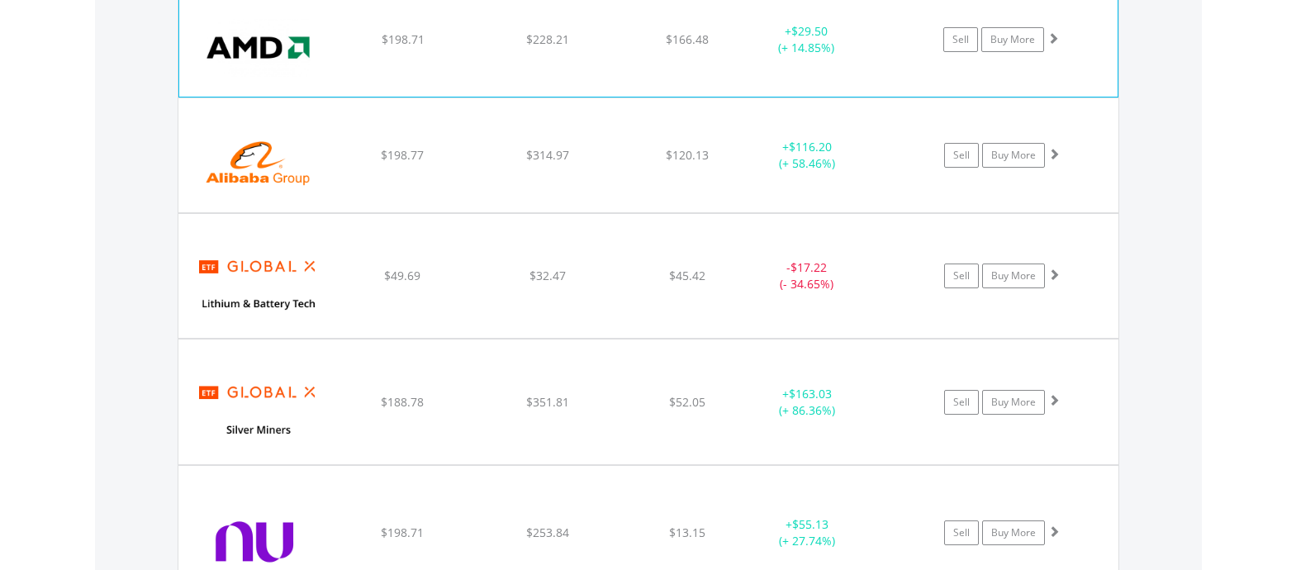
click at [453, 75] on div "﻿ Advanced Micro Devices Inc $198.71 $228.21 $166.48 + $29.50 (+ 14.85%) Sell B…" at bounding box center [648, 40] width 939 height 114
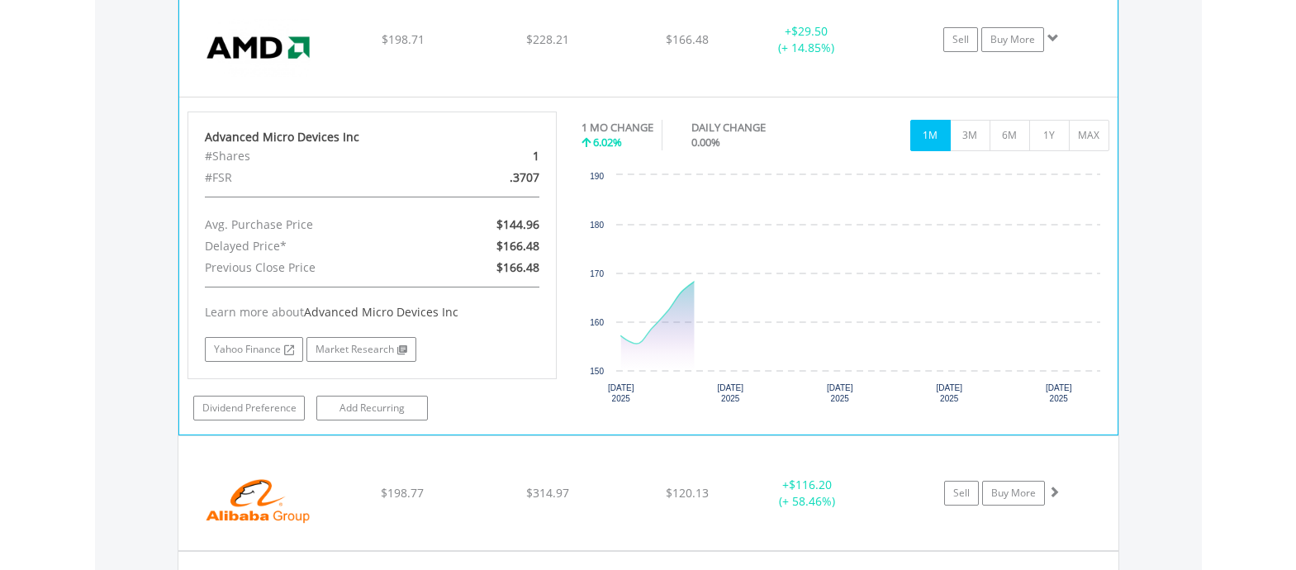
click at [459, 58] on div "﻿ Advanced Micro Devices Inc $198.71 $228.21 $166.48 + $29.50 (+ 14.85%) Sell B…" at bounding box center [648, 40] width 939 height 114
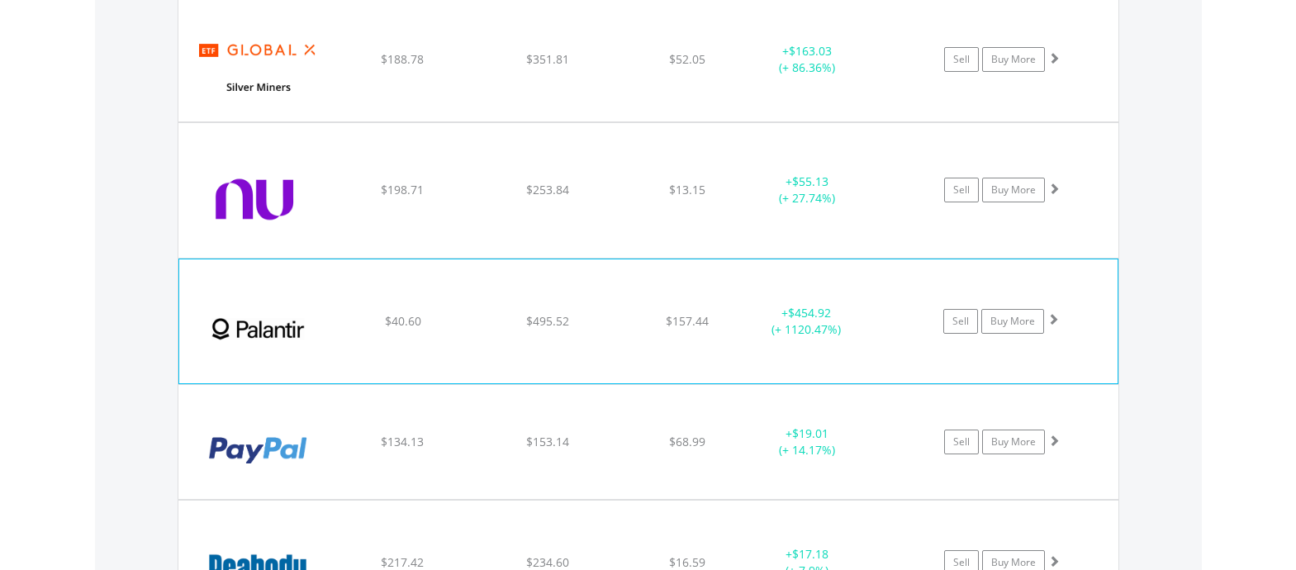
scroll to position [1704, 0]
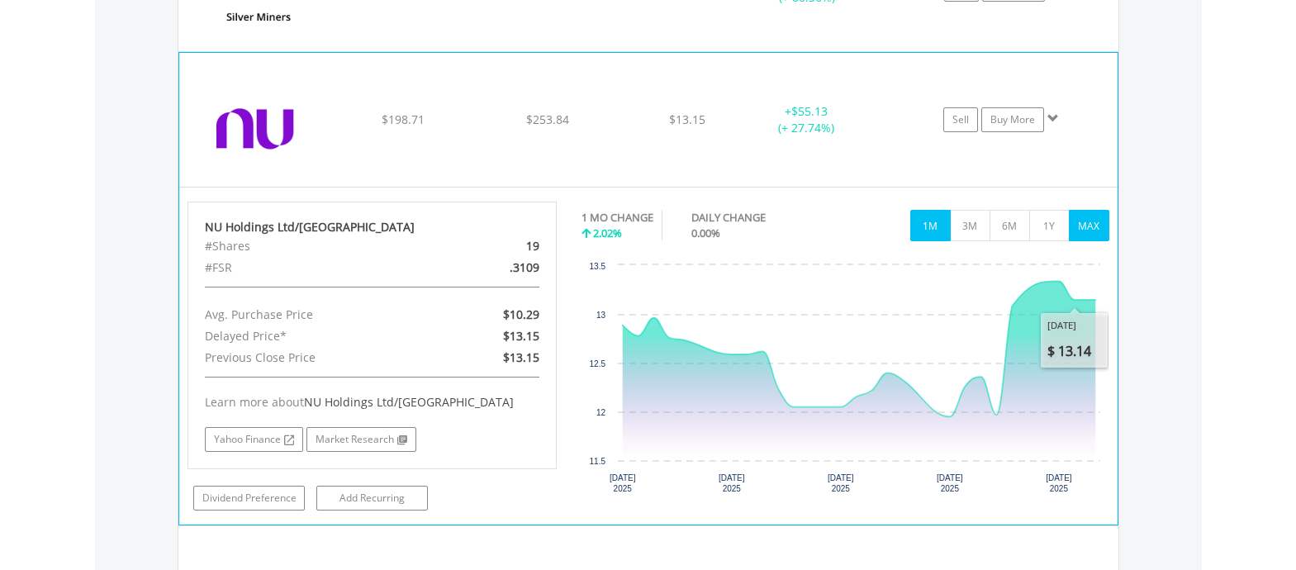
click at [1086, 217] on button "MAX" at bounding box center [1089, 225] width 40 height 31
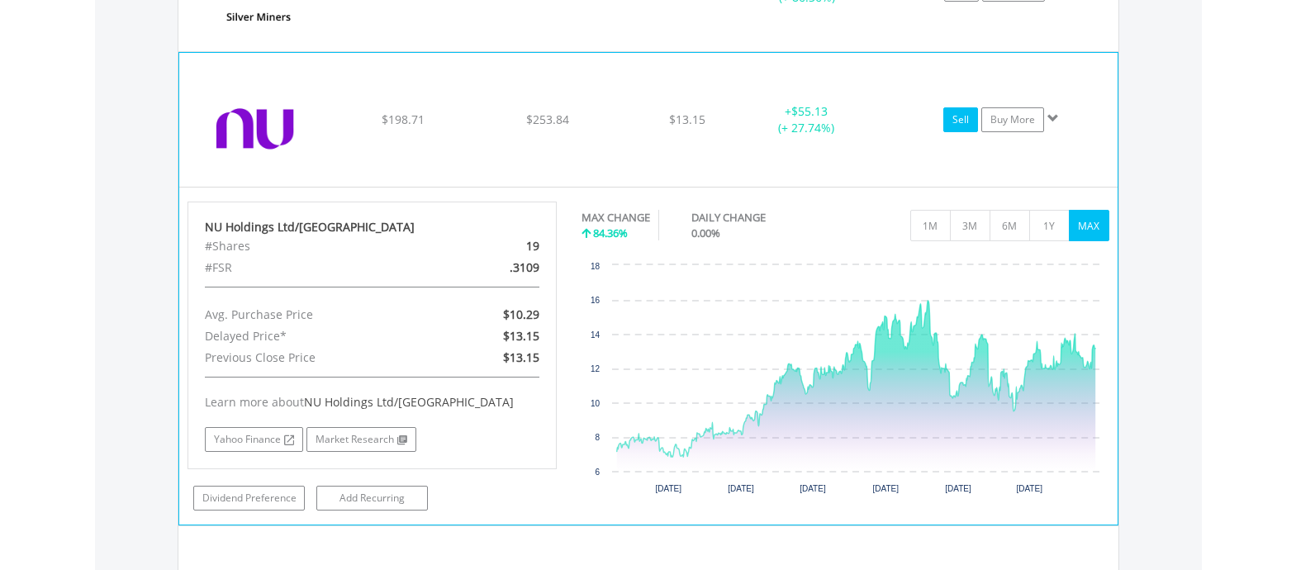
click at [967, 122] on link "Sell" at bounding box center [960, 119] width 35 height 25
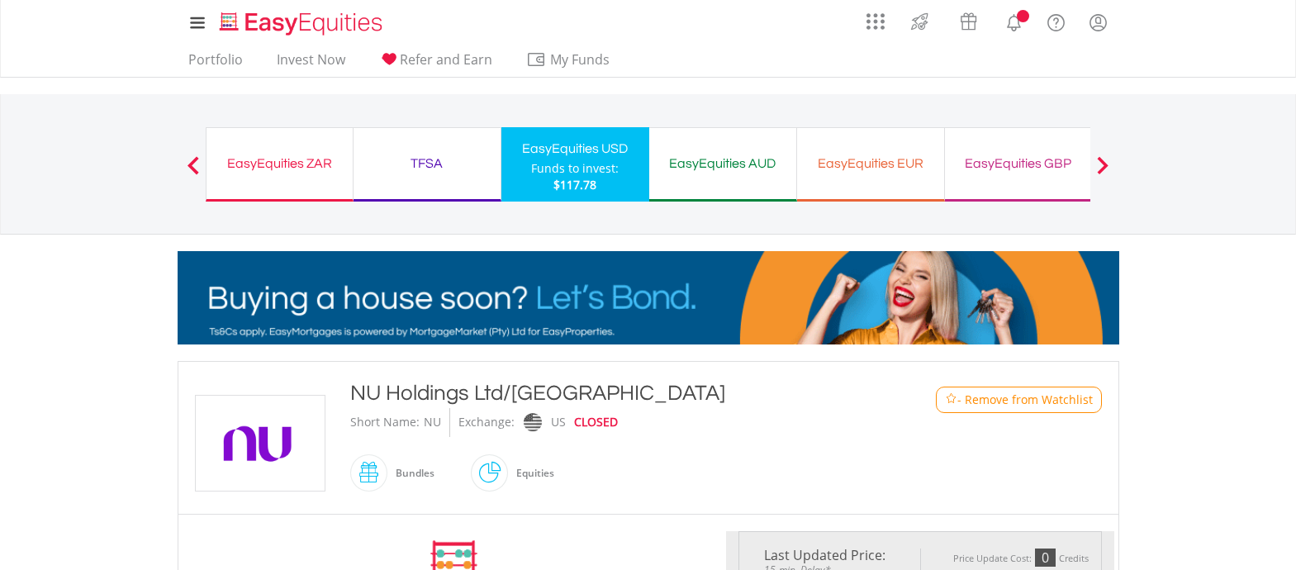
type input "******"
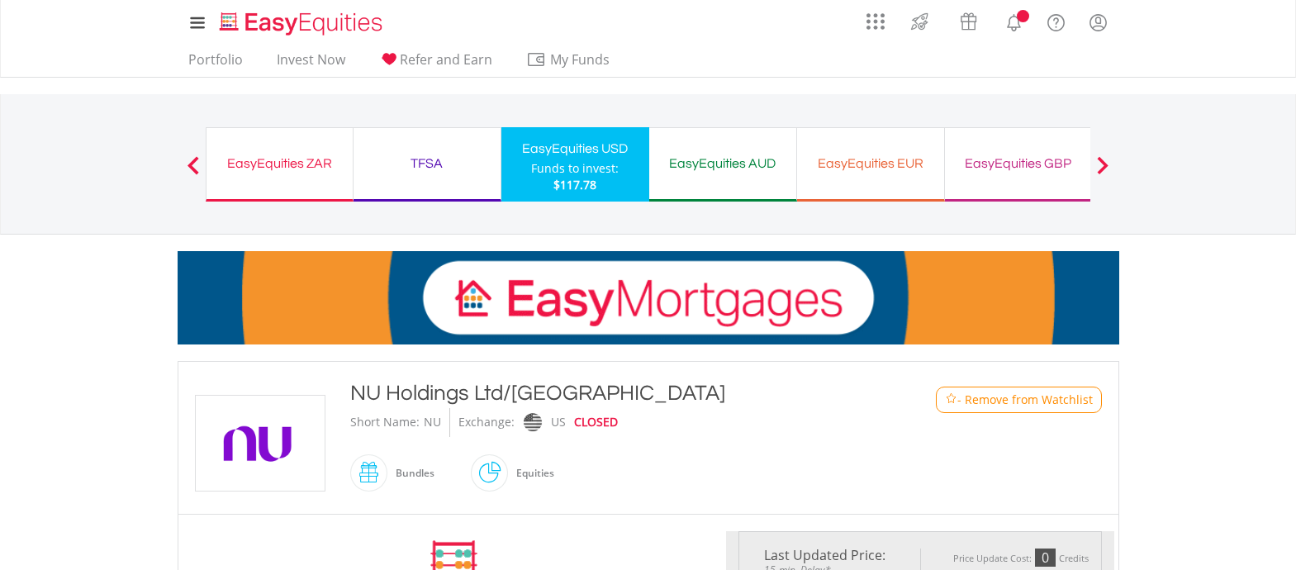
type input "******"
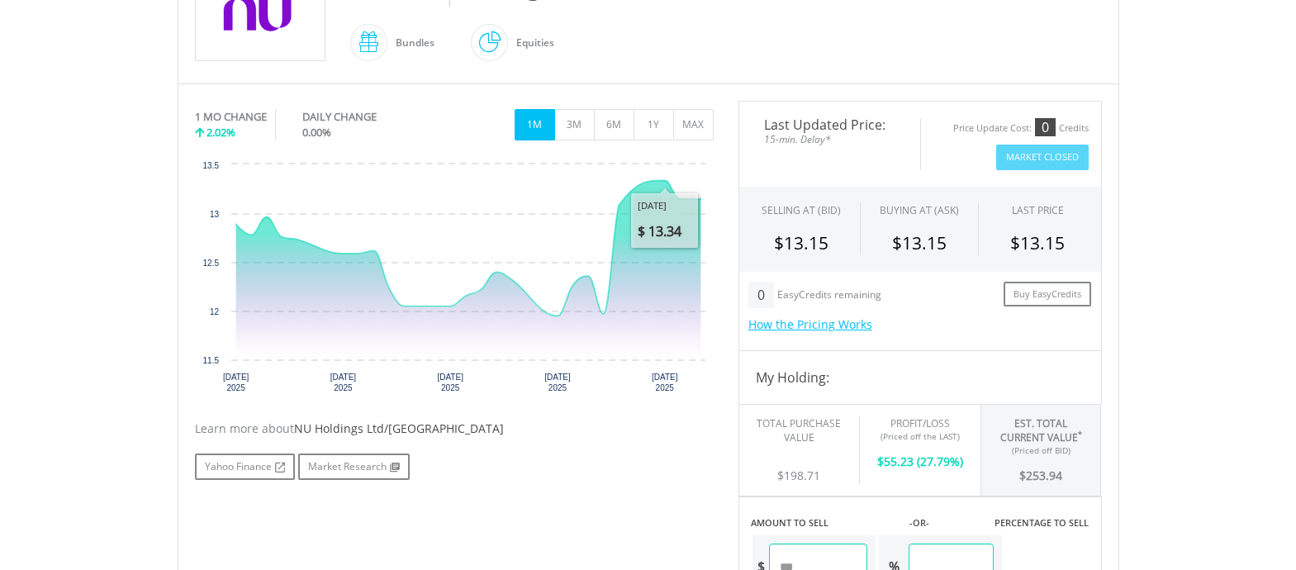
scroll to position [248, 0]
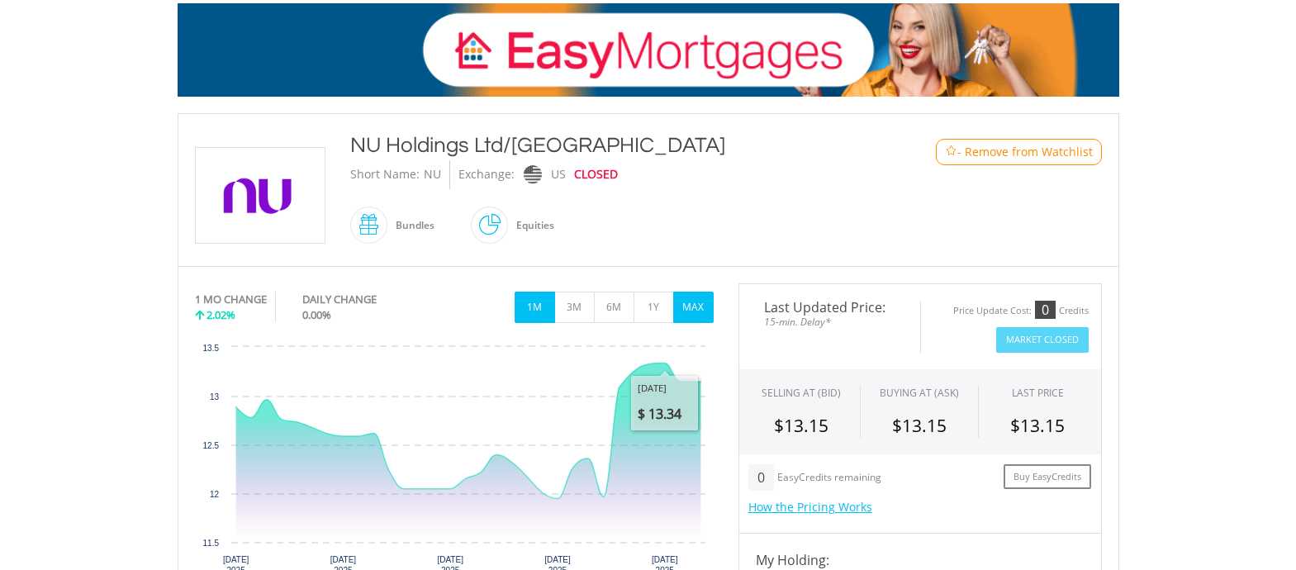
click at [699, 319] on button "MAX" at bounding box center [693, 307] width 40 height 31
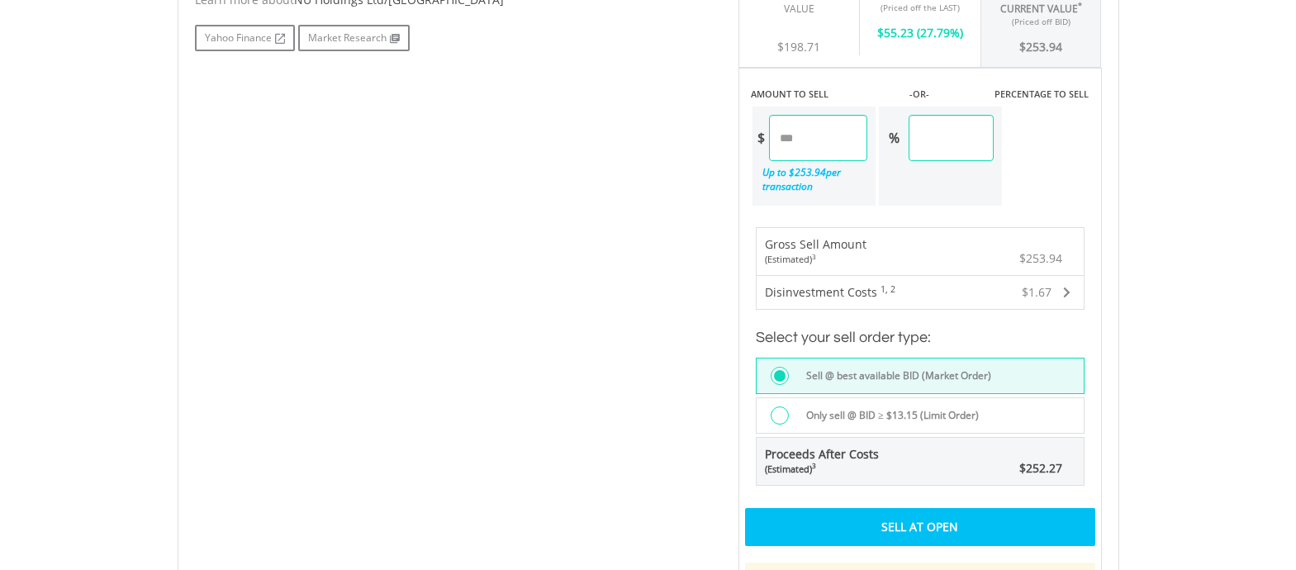
scroll to position [991, 0]
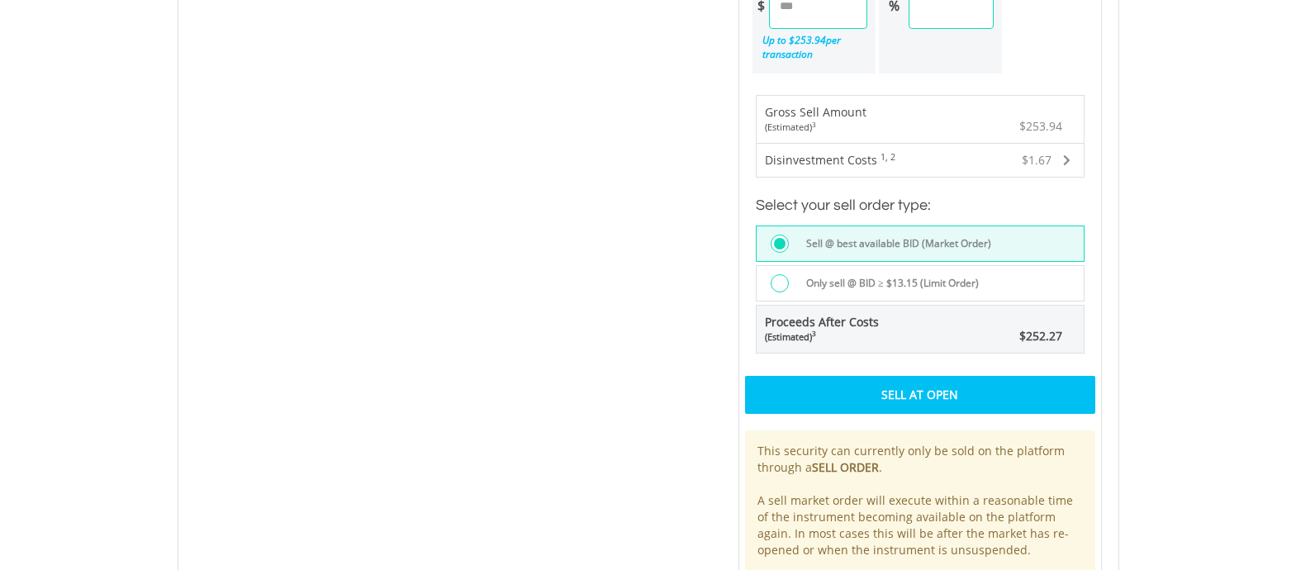
click at [934, 392] on div "Sell At Open" at bounding box center [920, 395] width 350 height 38
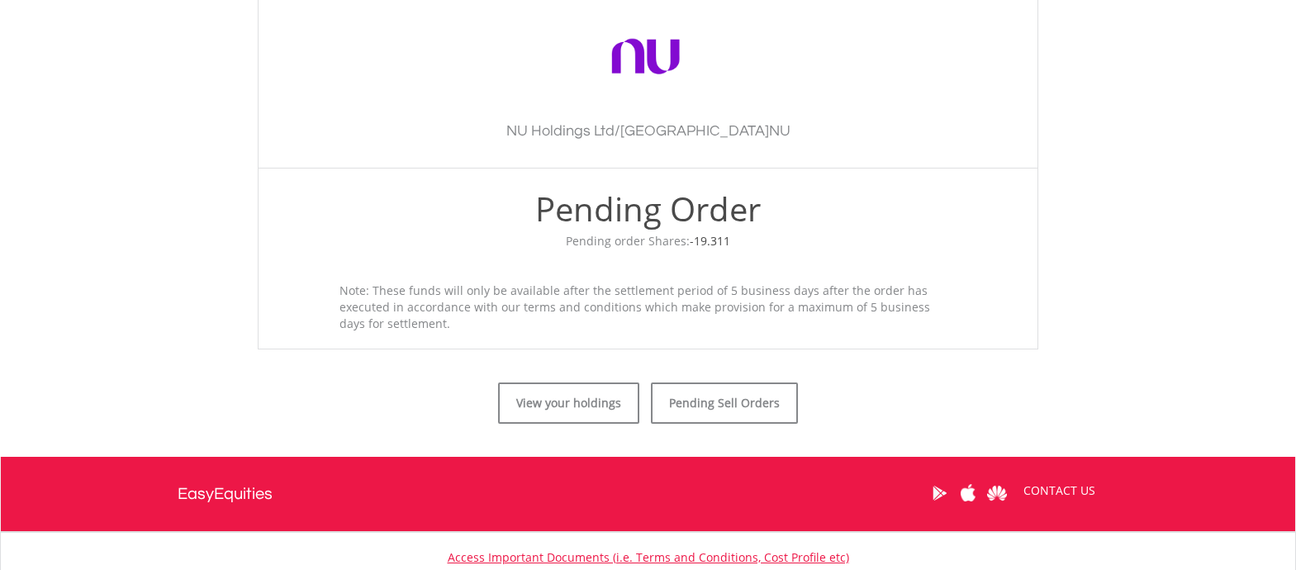
scroll to position [622, 0]
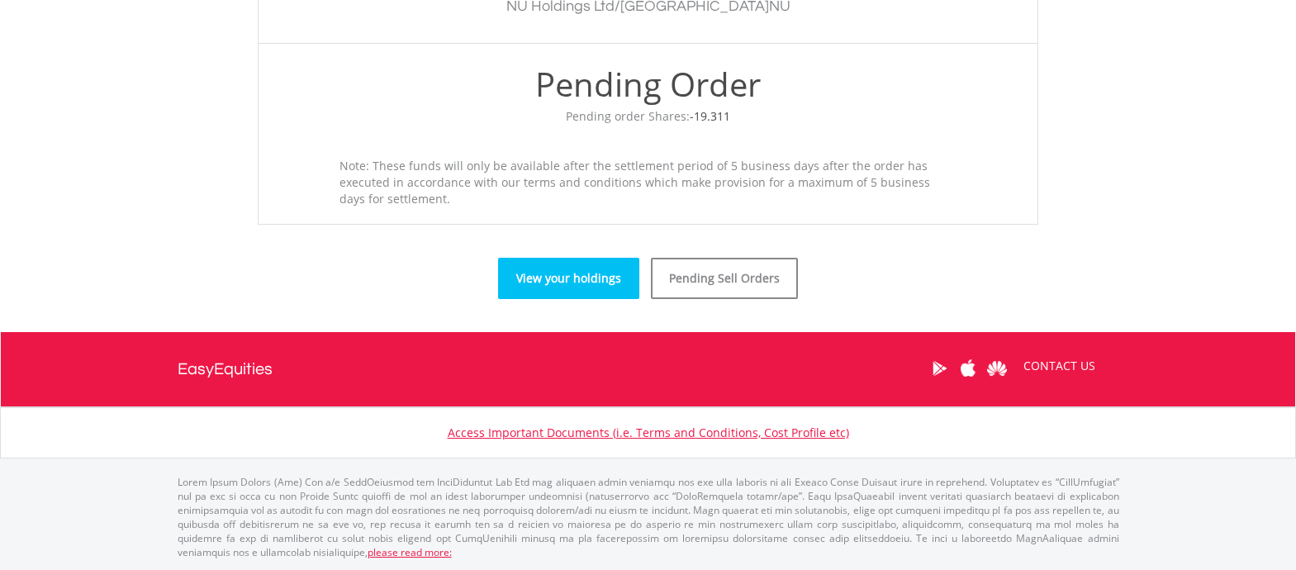
click at [606, 284] on link "View your holdings" at bounding box center [568, 278] width 141 height 41
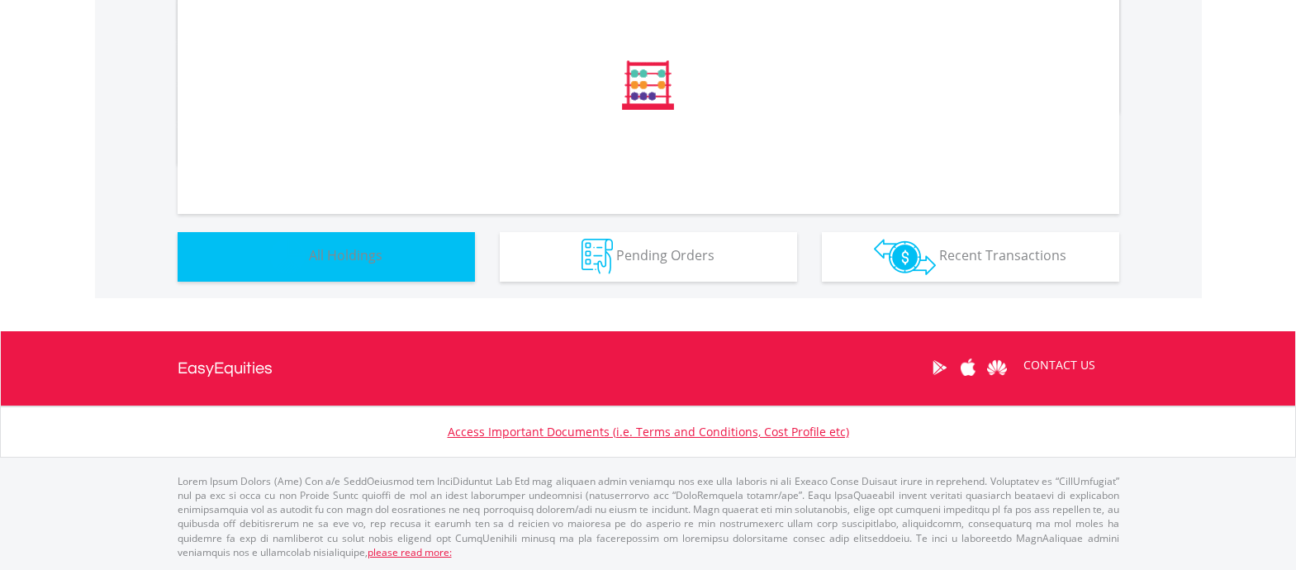
click at [384, 260] on button "Holdings All Holdings" at bounding box center [326, 257] width 297 height 50
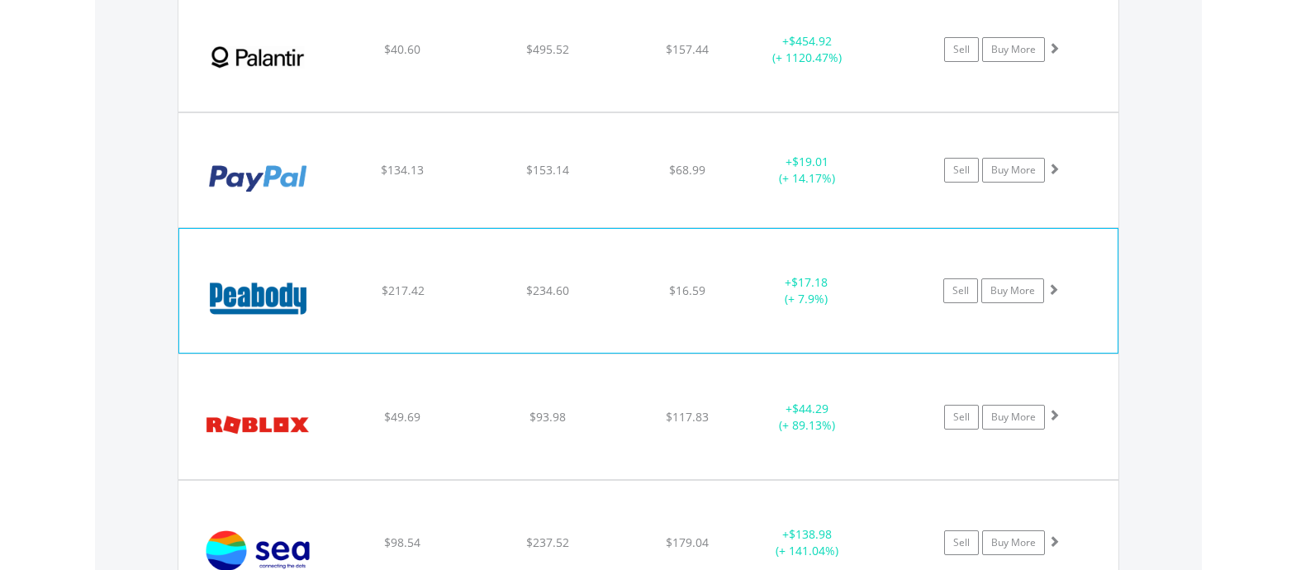
scroll to position [1936, 0]
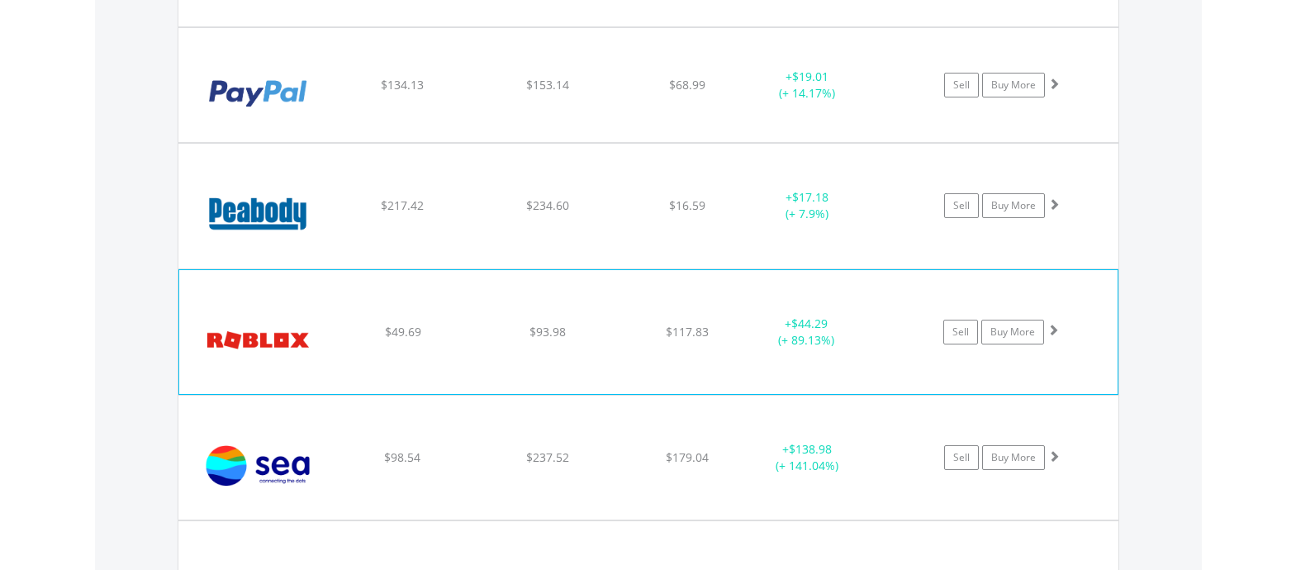
scroll to position [2101, 0]
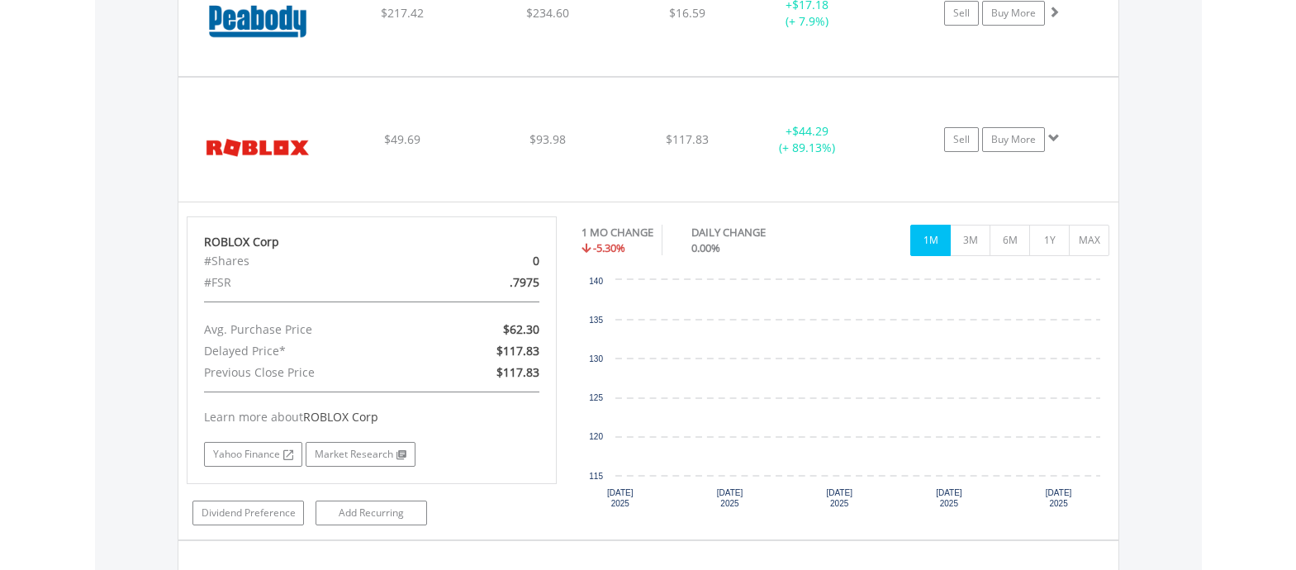
scroll to position [2266, 0]
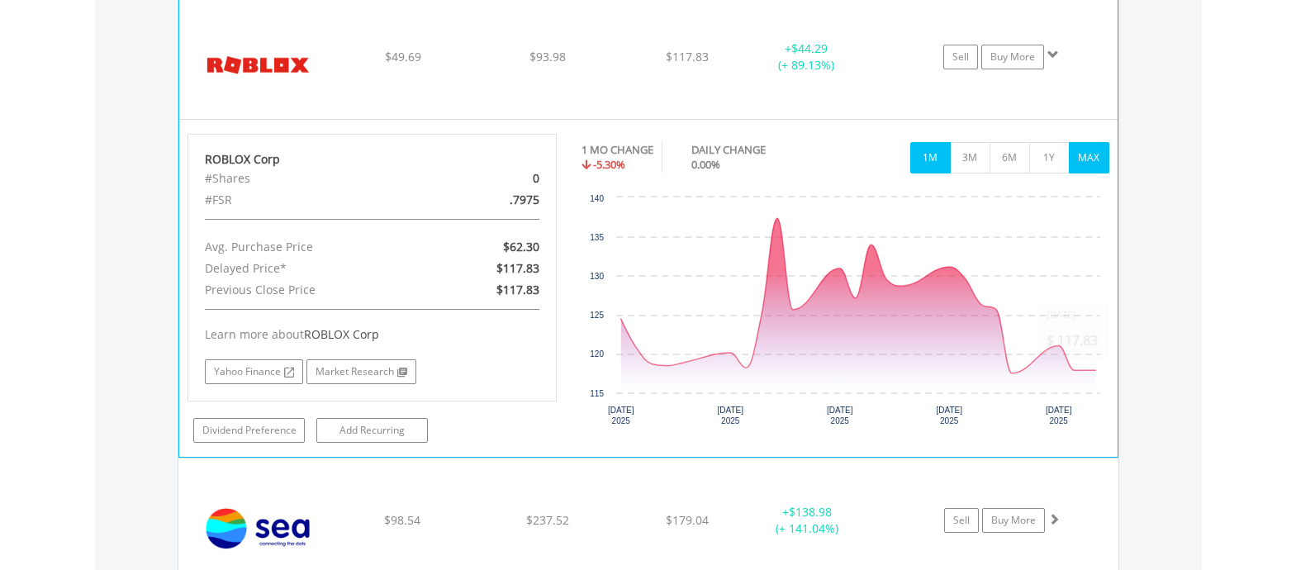
click at [1086, 166] on button "MAX" at bounding box center [1089, 157] width 40 height 31
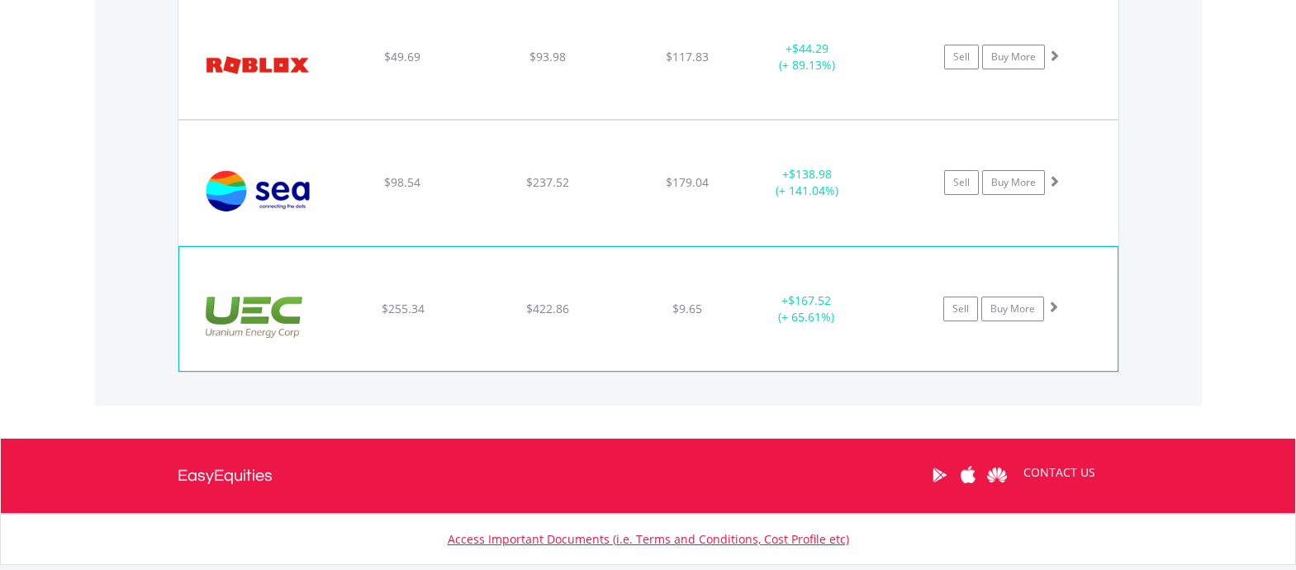
scroll to position [2184, 0]
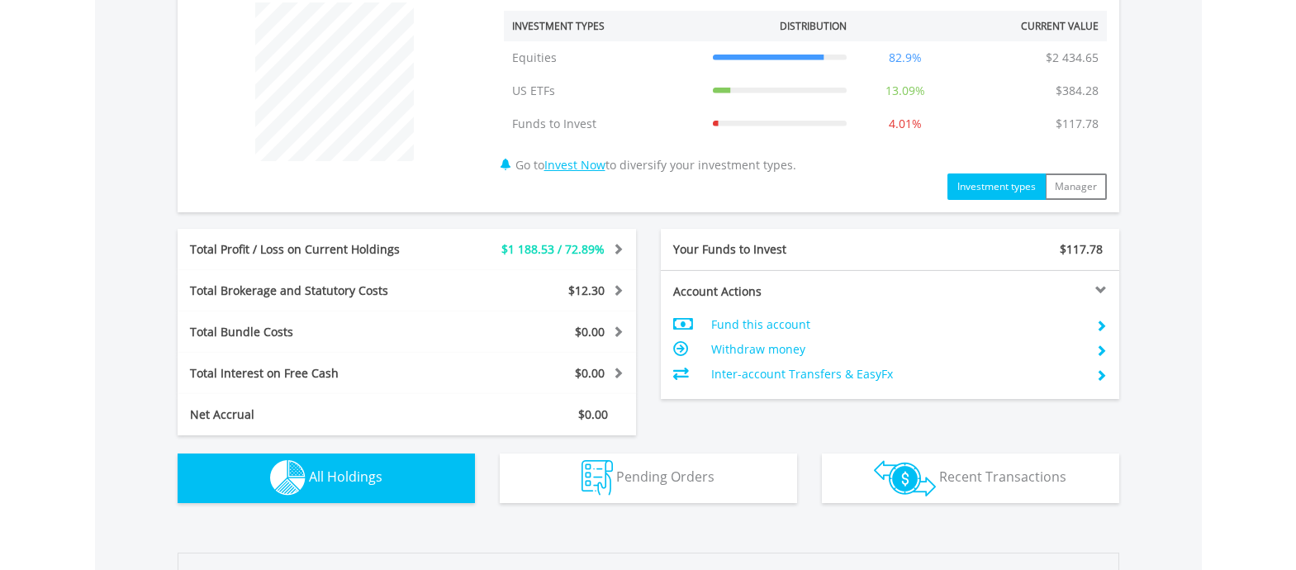
scroll to position [944, 0]
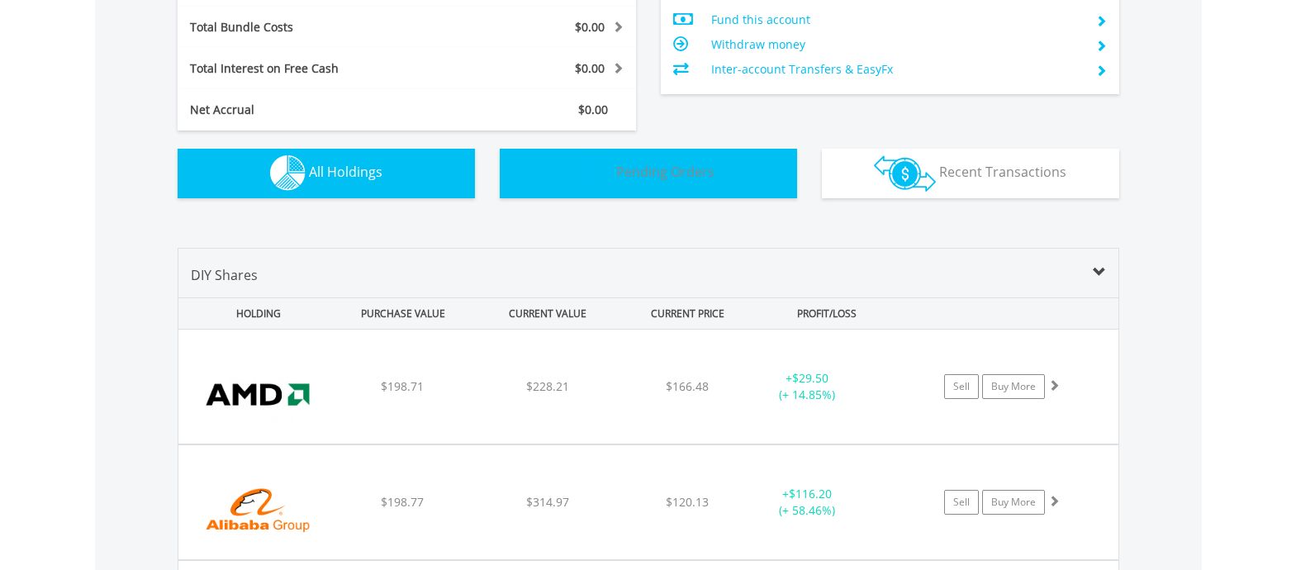
click at [586, 180] on img "button" at bounding box center [597, 173] width 31 height 36
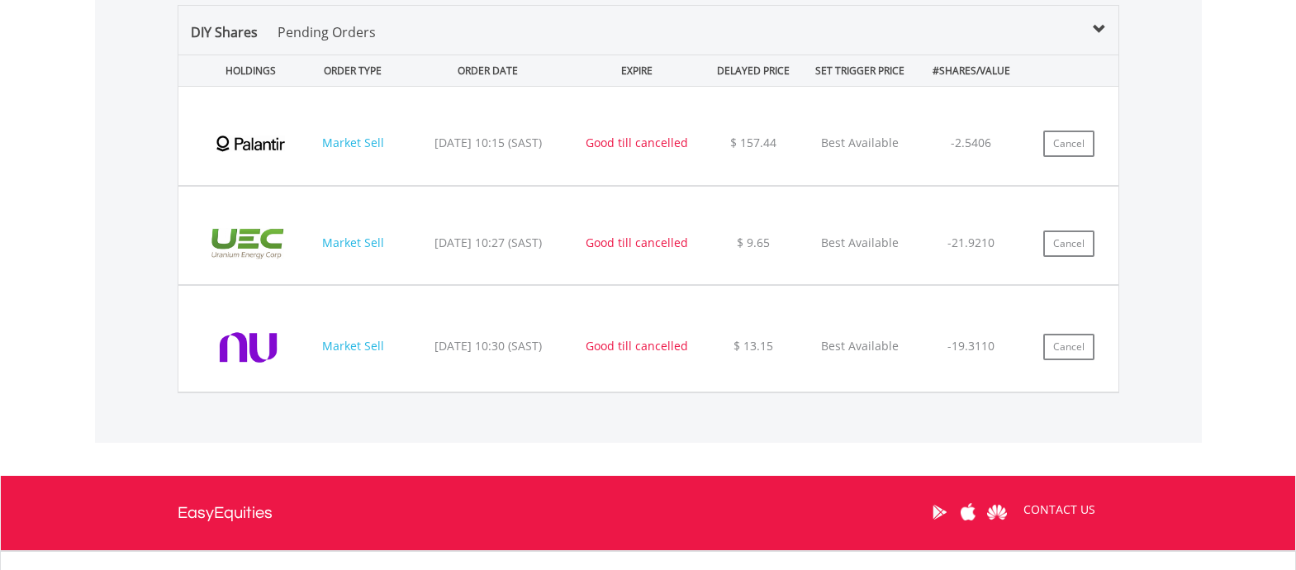
scroll to position [1094, 0]
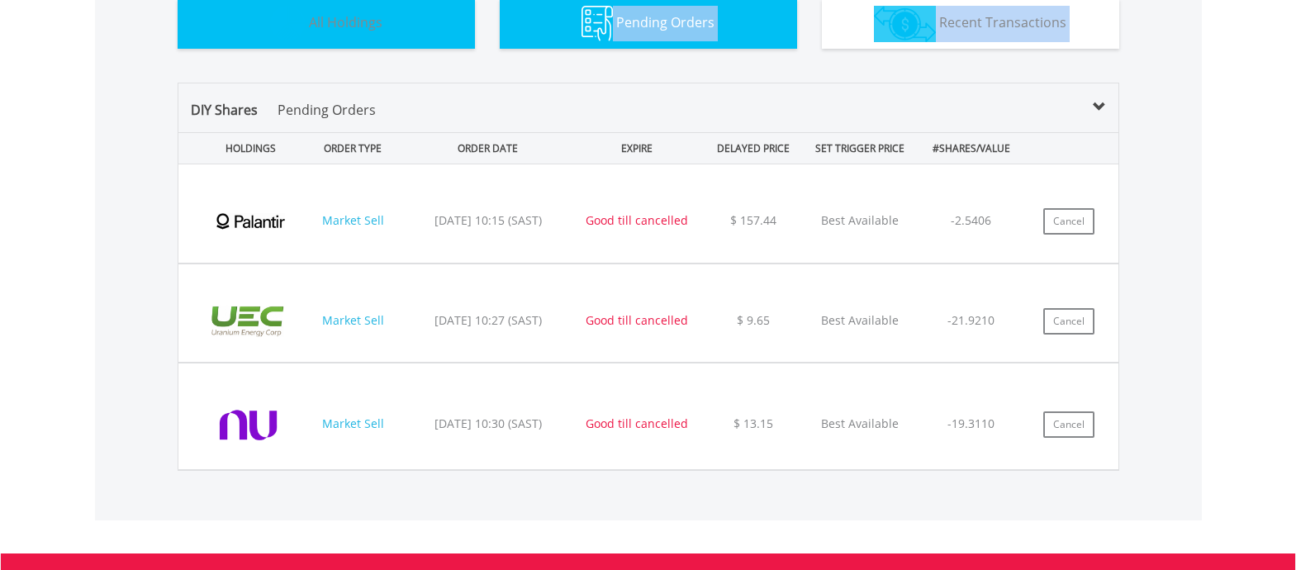
click at [376, 29] on span "All Holdings" at bounding box center [346, 22] width 74 height 18
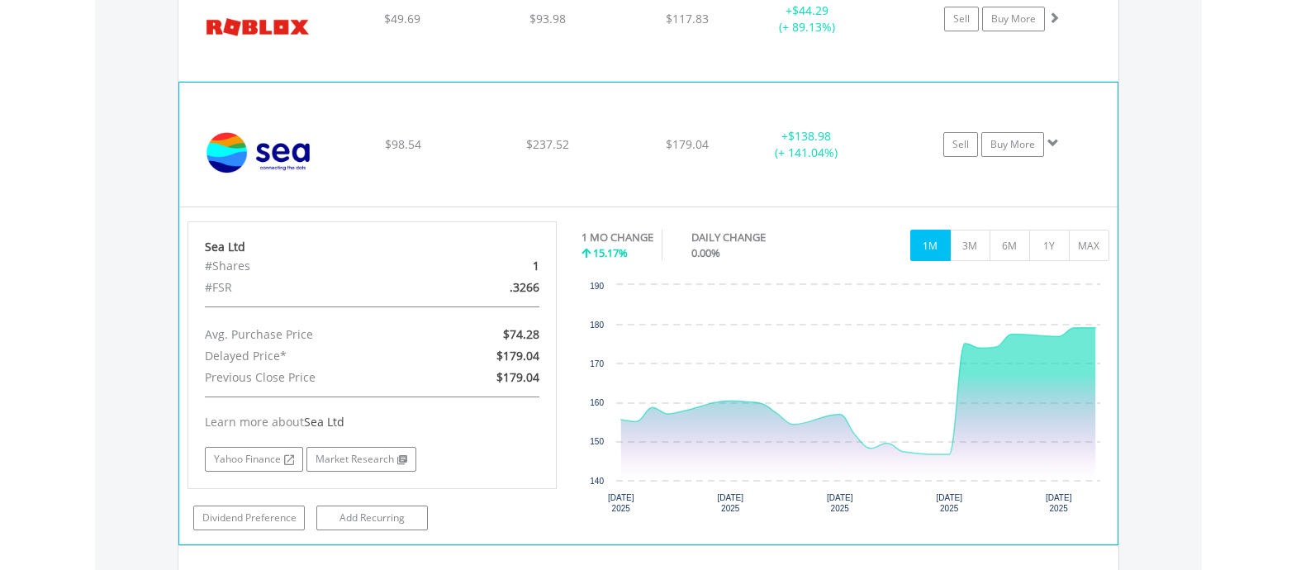
scroll to position [2334, 0]
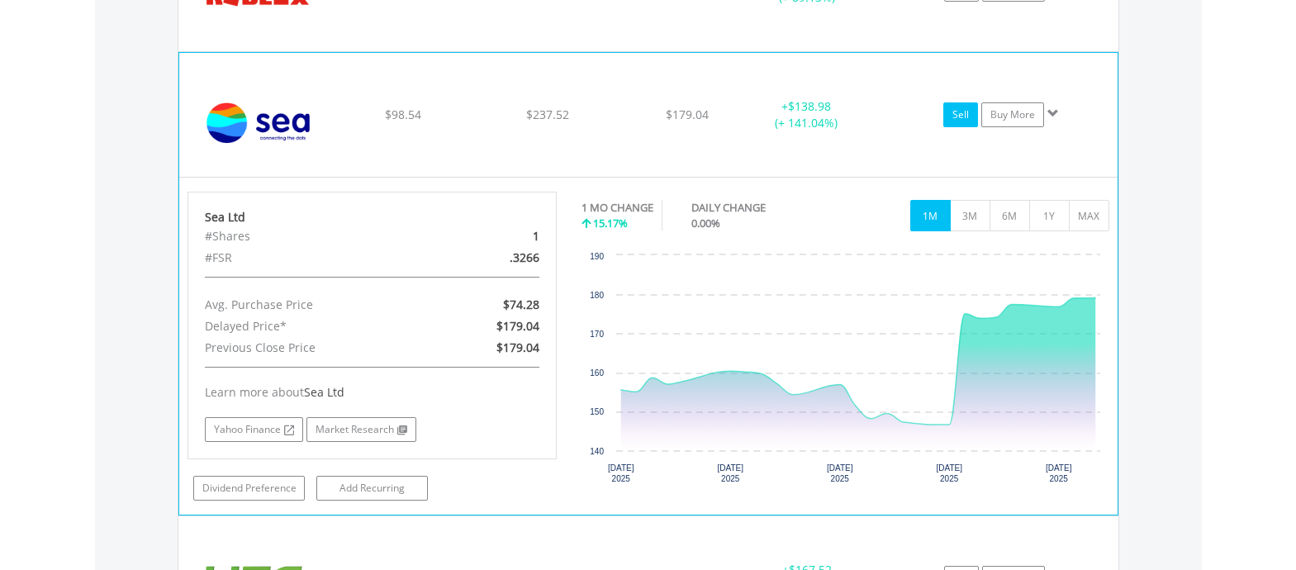
click at [960, 117] on link "Sell" at bounding box center [960, 114] width 35 height 25
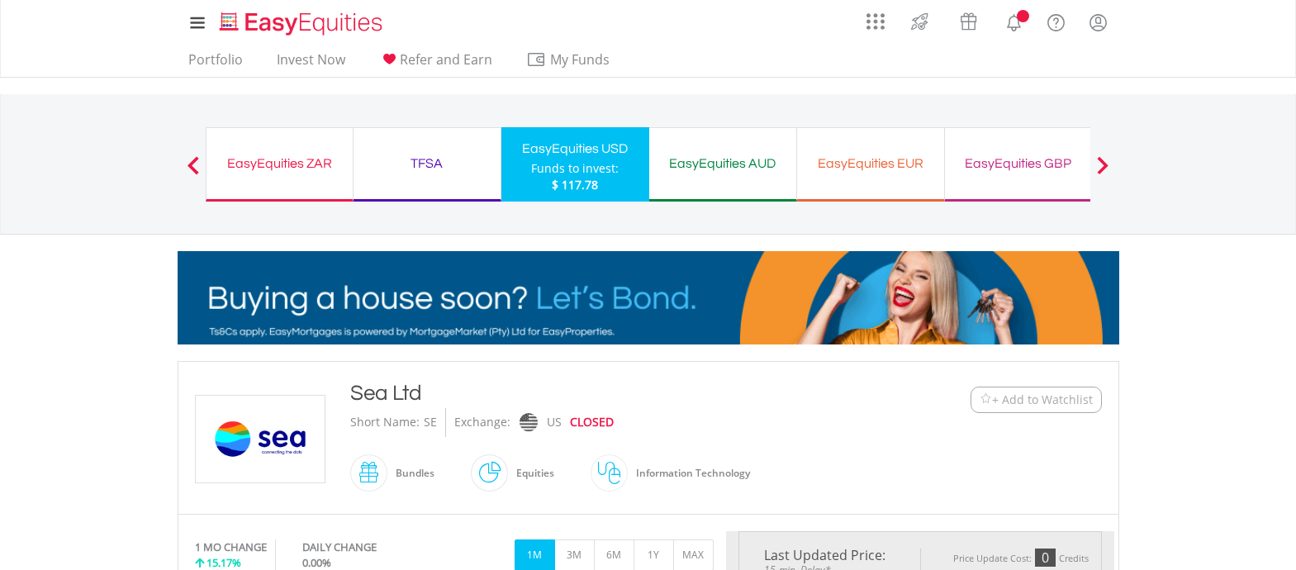
type input "******"
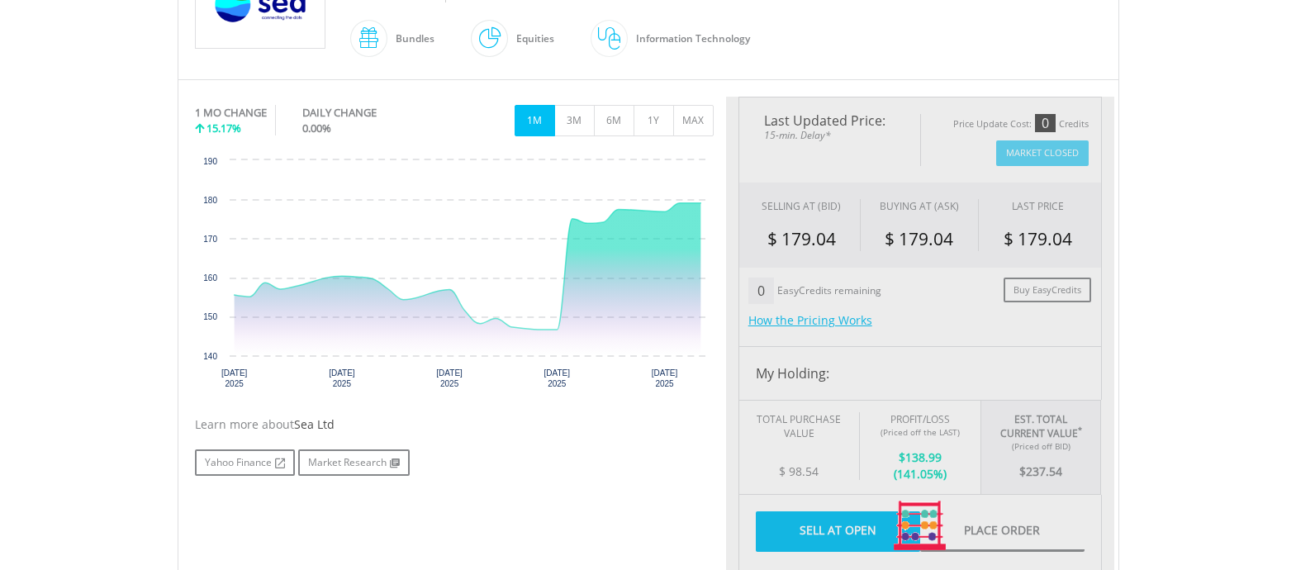
scroll to position [578, 0]
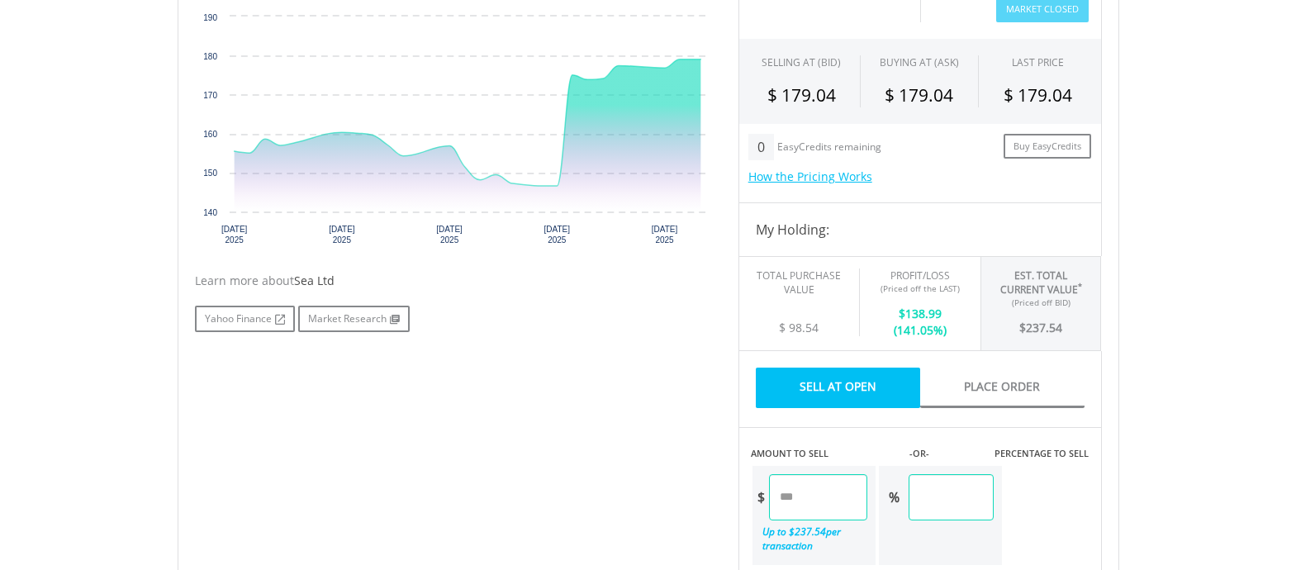
drag, startPoint x: 1004, startPoint y: 500, endPoint x: 882, endPoint y: 490, distance: 121.8
click at [882, 490] on div "$ ****** Up to $ 237.54 per transaction % ******" at bounding box center [877, 515] width 253 height 102
type input "**"
click at [619, 432] on div "No chart available. 1 MO CHANGE 15.17% DAILY CHANGE 0.00% 1M 3M 6M 1Y MAX Chart…" at bounding box center [649, 527] width 932 height 1149
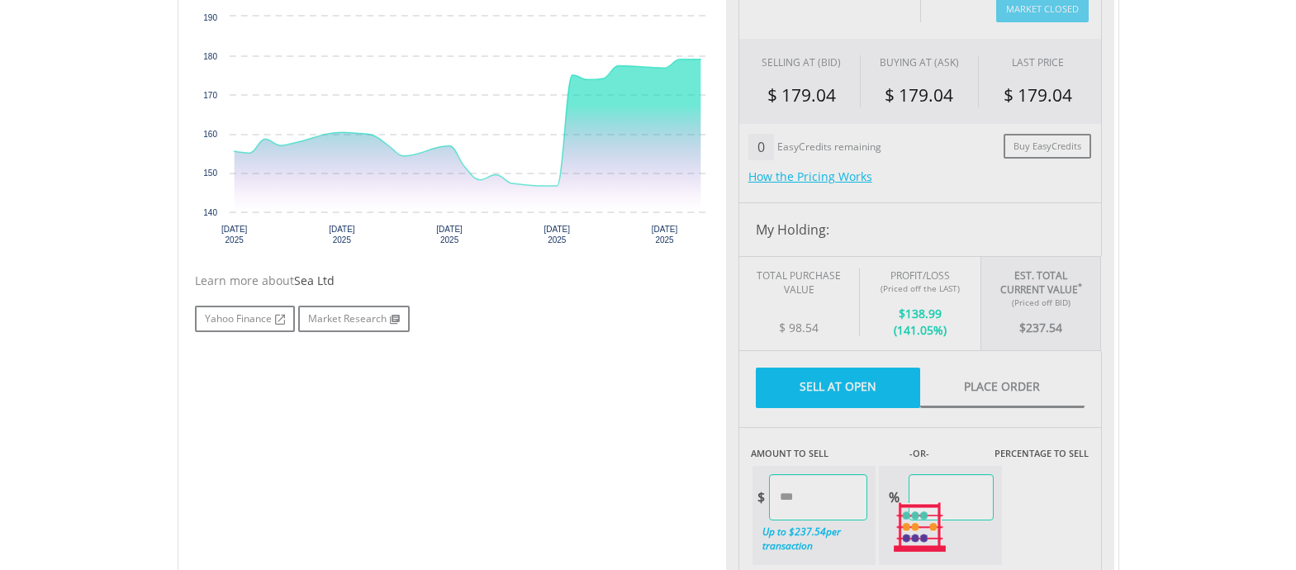
type input "******"
type input "*****"
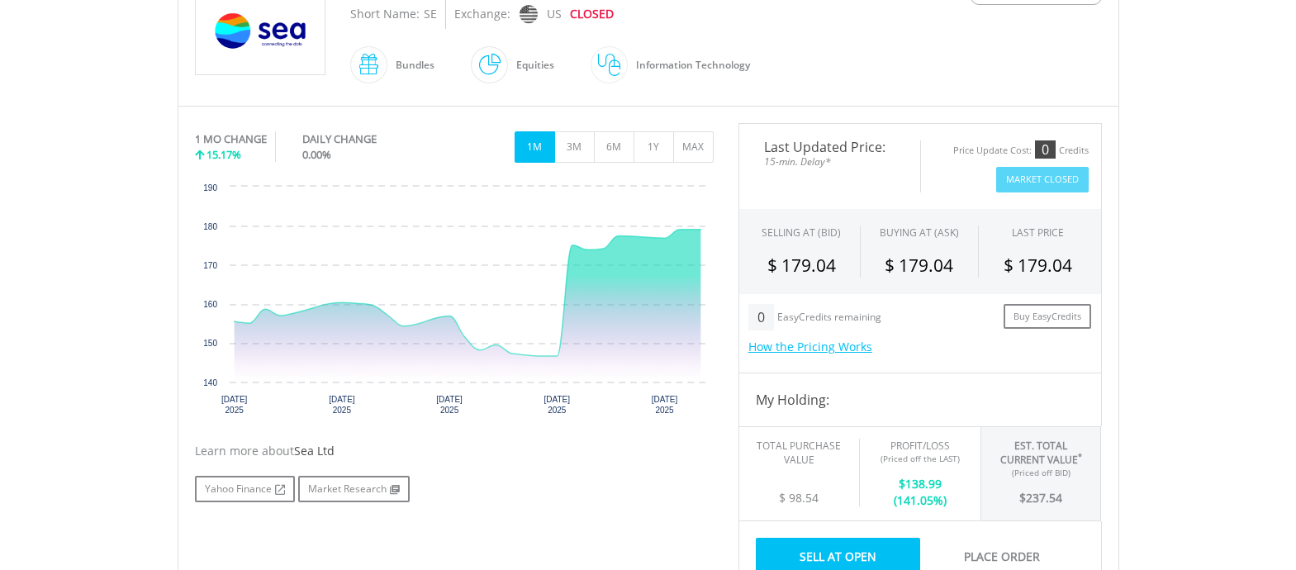
scroll to position [330, 0]
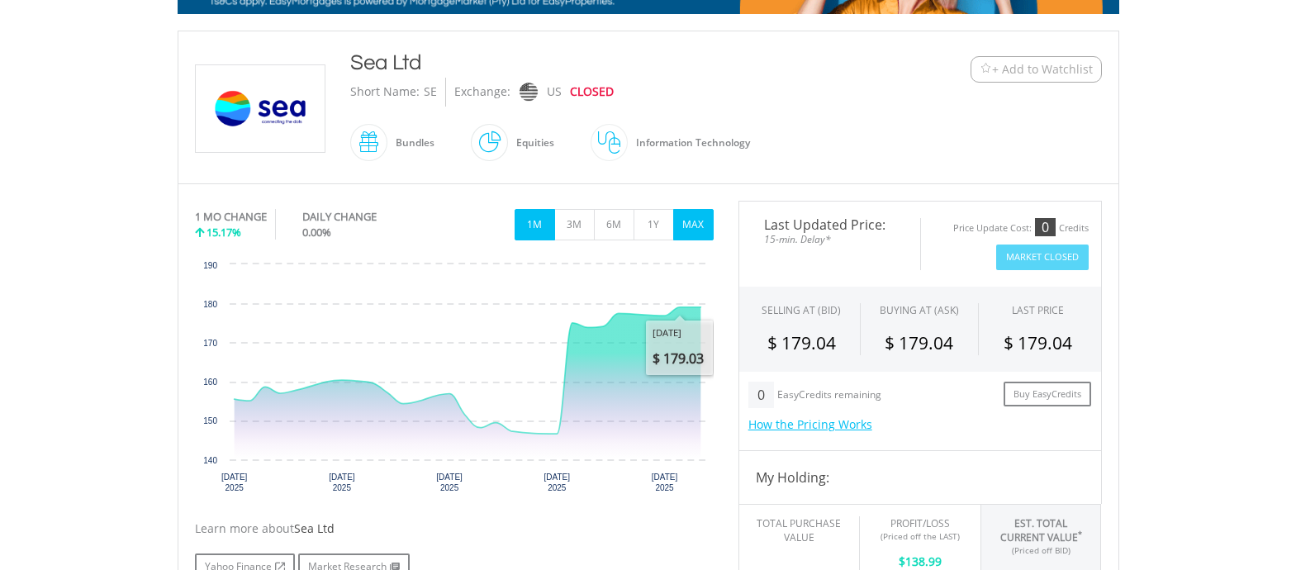
click at [694, 227] on button "MAX" at bounding box center [693, 224] width 40 height 31
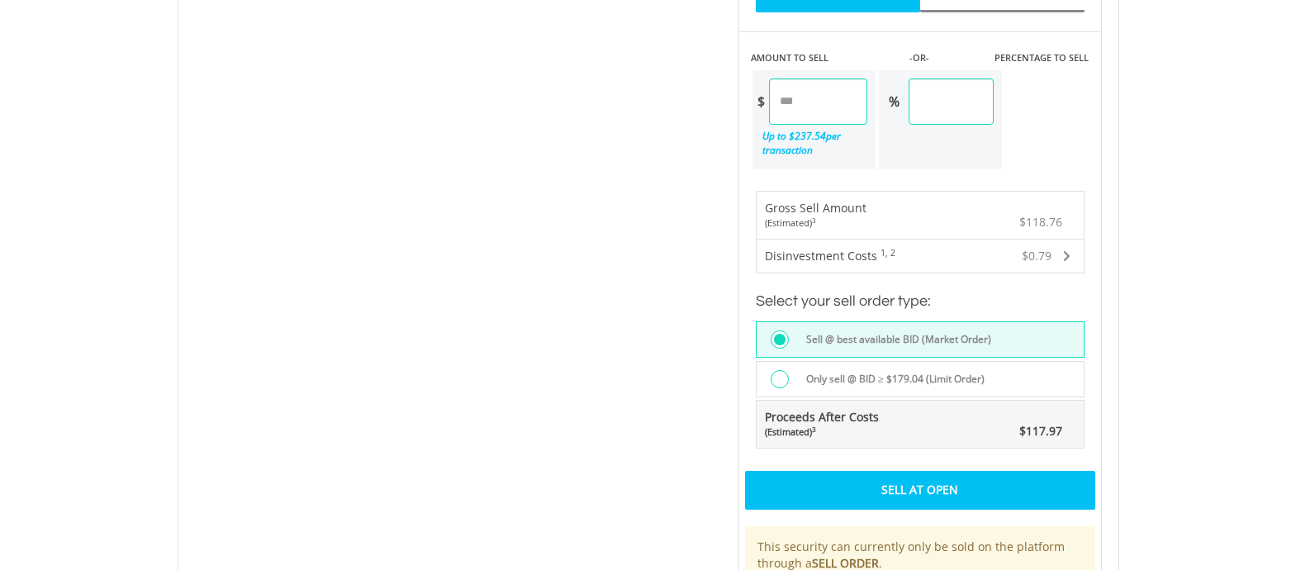
scroll to position [1074, 0]
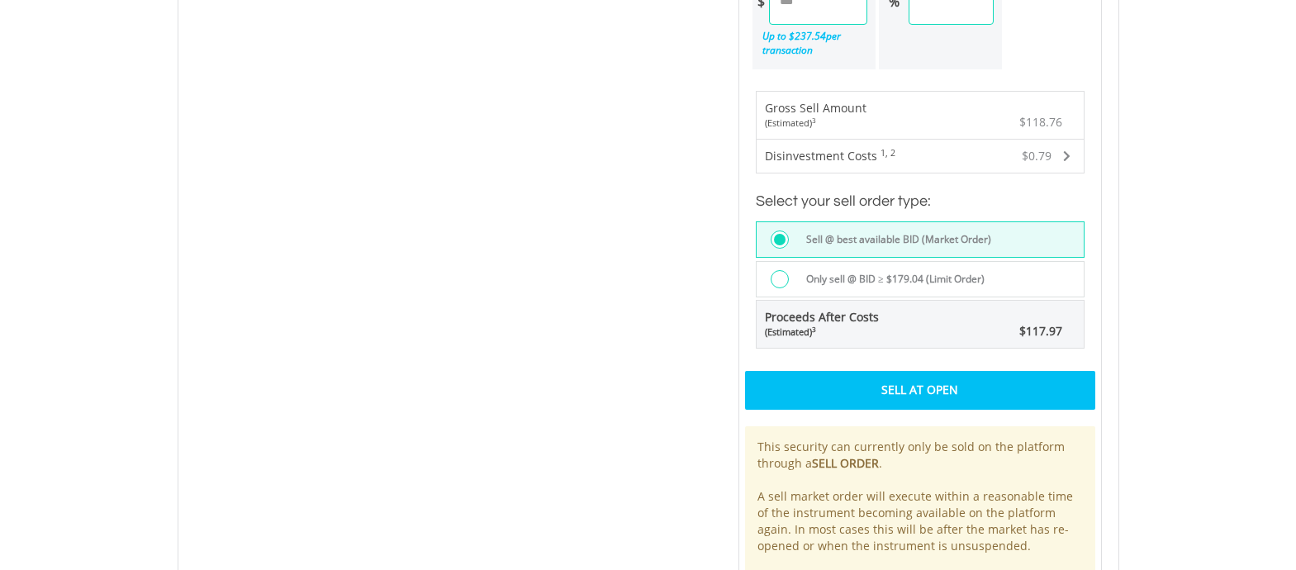
click at [898, 399] on div "Sell At Open" at bounding box center [920, 390] width 350 height 38
